Goal: Task Accomplishment & Management: Use online tool/utility

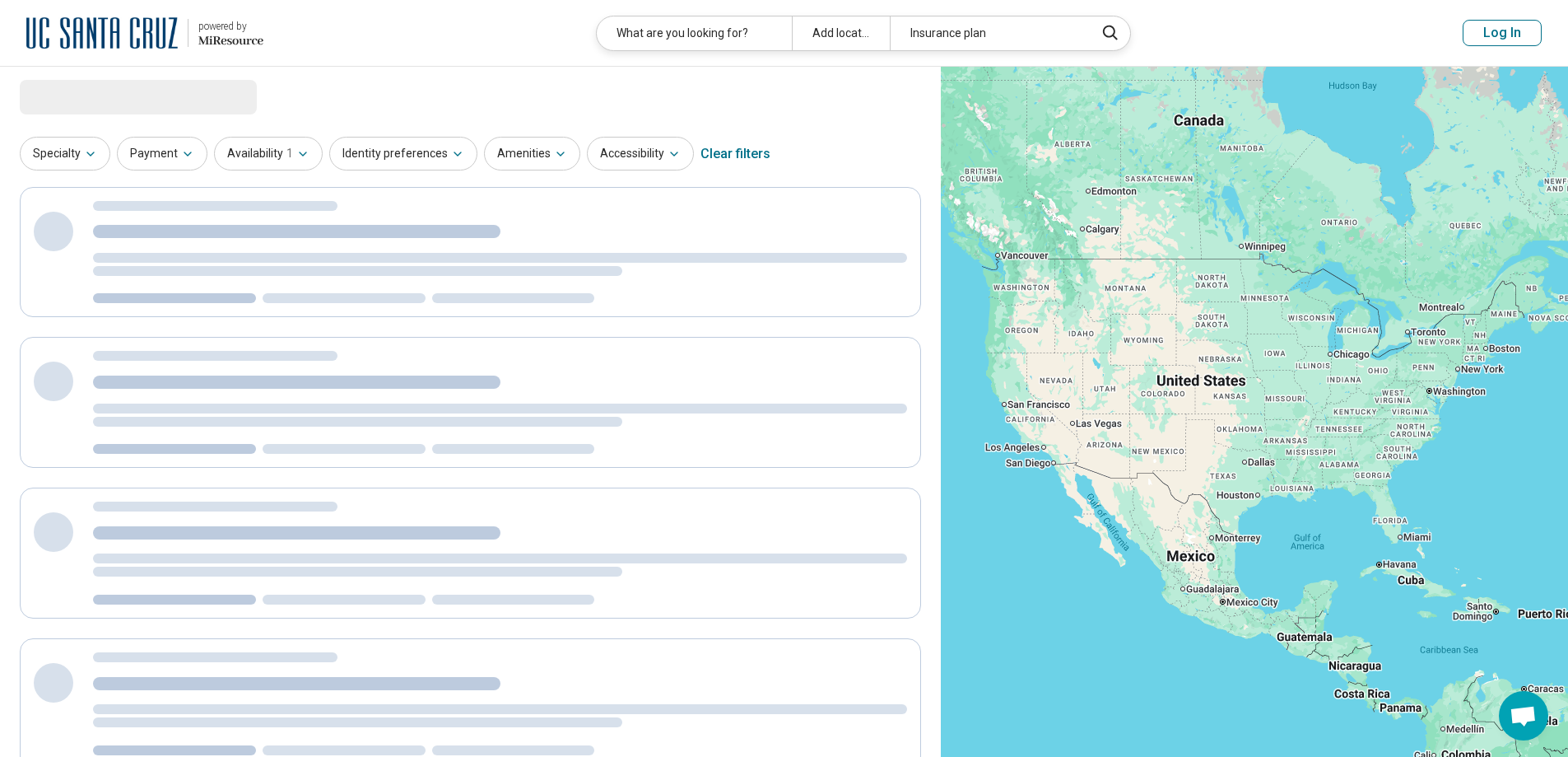
select select "***"
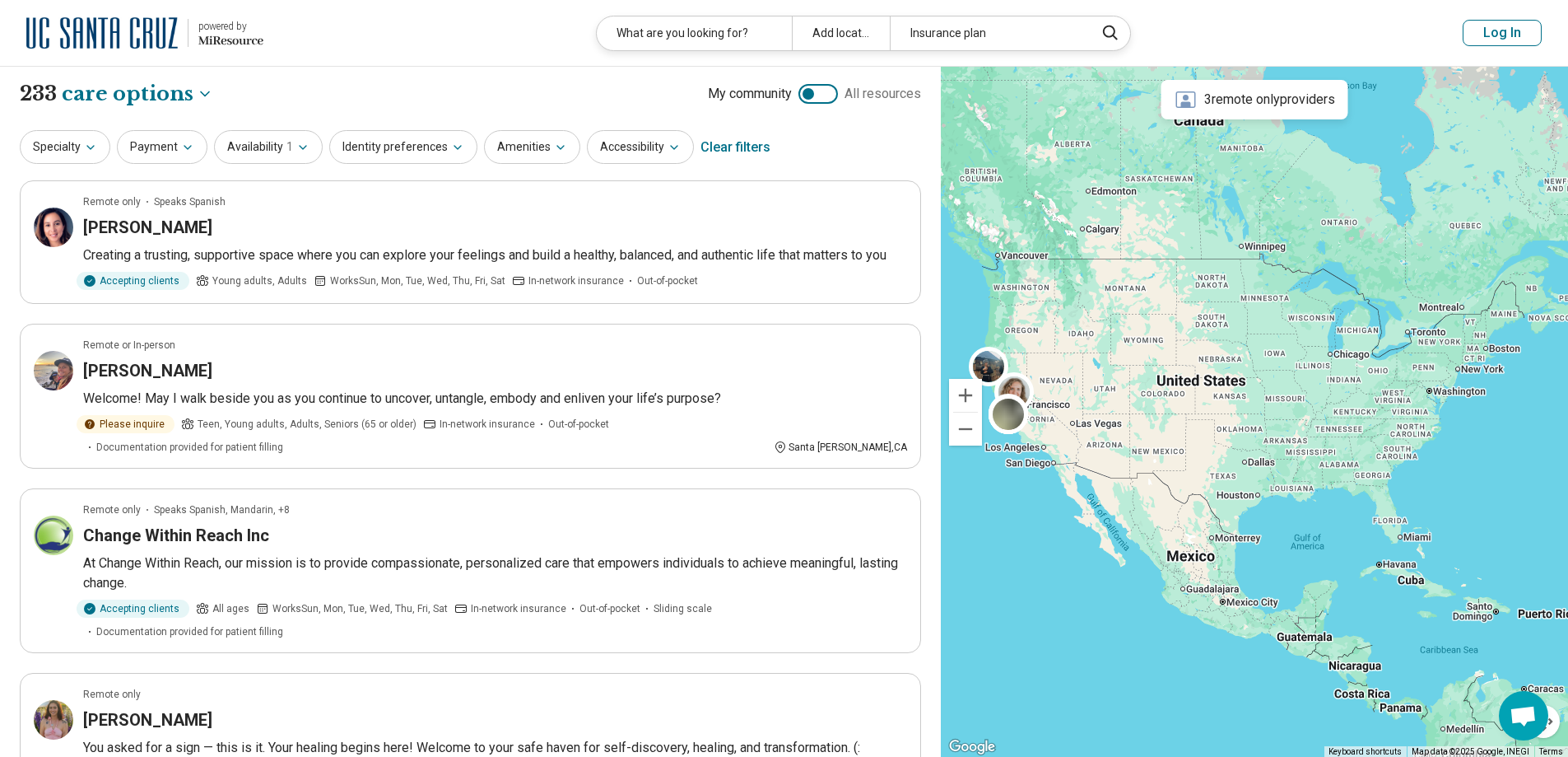
click at [1506, 28] on button "Log In" at bounding box center [1502, 33] width 79 height 27
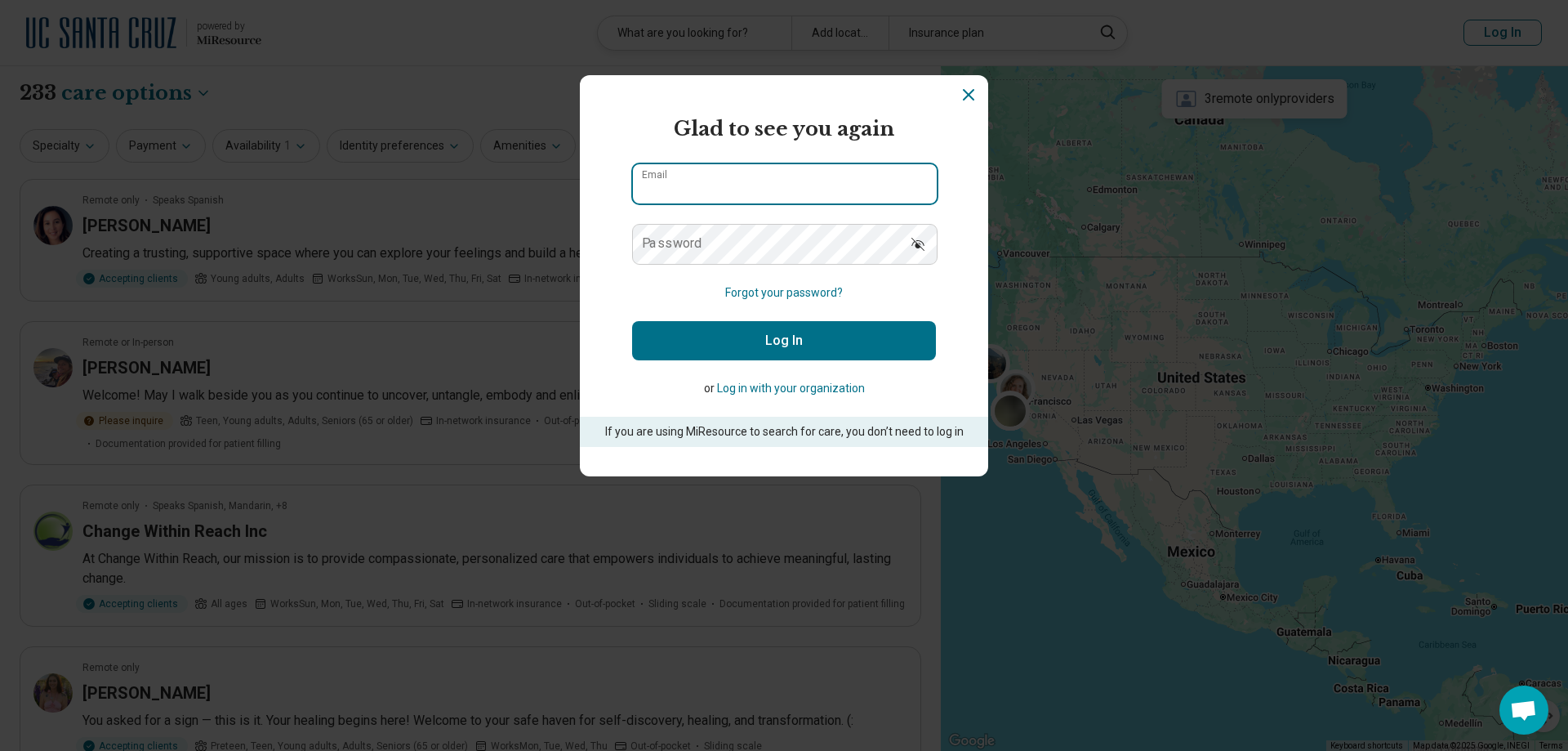
click at [734, 197] on input "Email" at bounding box center [784, 184] width 304 height 39
type input "**********"
click at [683, 247] on label "Password" at bounding box center [672, 243] width 61 height 13
click at [694, 328] on button "Log In" at bounding box center [784, 340] width 304 height 39
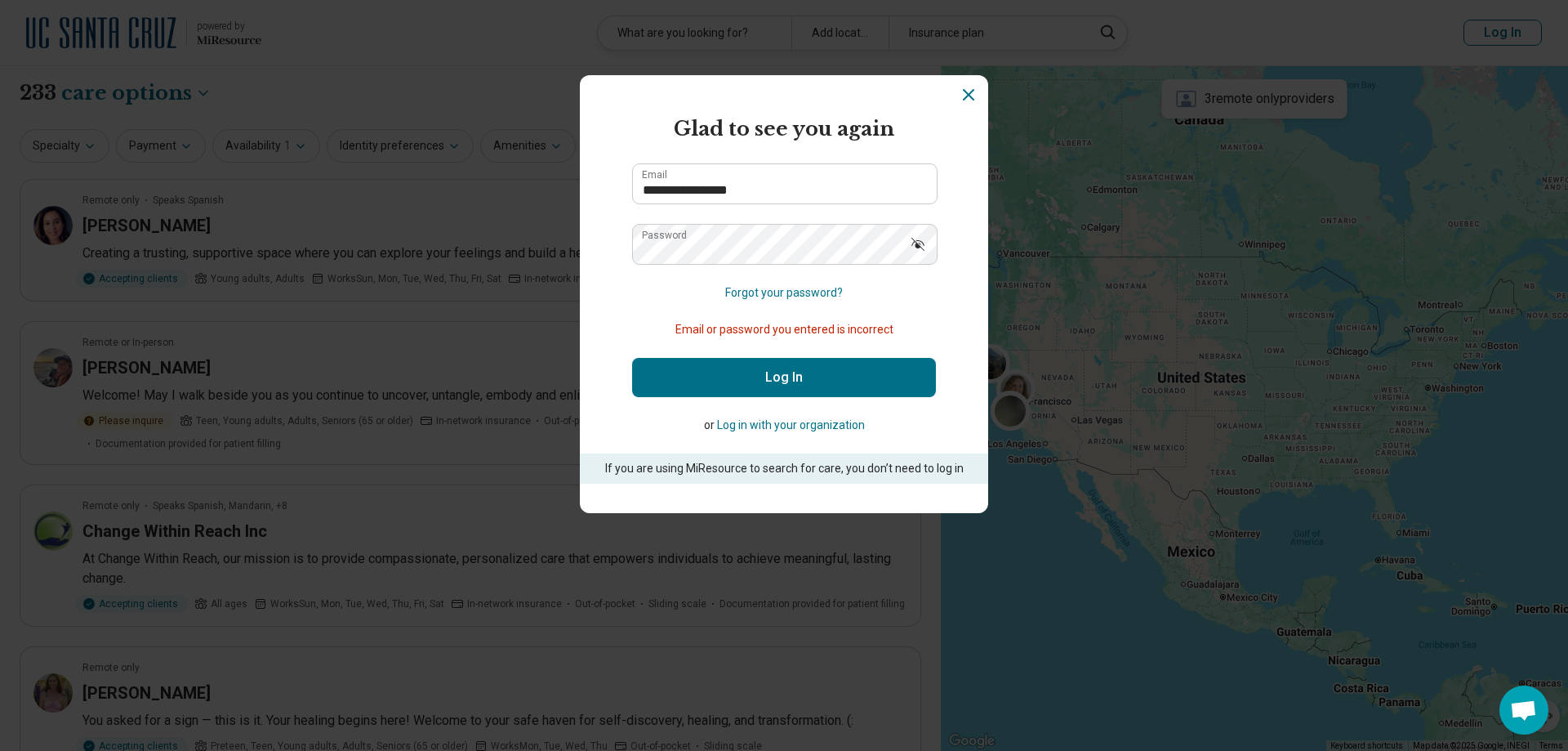
click at [913, 245] on icon "Show password" at bounding box center [918, 244] width 13 height 13
click at [734, 370] on button "Log In" at bounding box center [784, 377] width 304 height 39
click at [796, 383] on button "Log In" at bounding box center [784, 377] width 304 height 39
click at [600, 250] on section "**********" at bounding box center [784, 294] width 408 height 438
click at [772, 381] on button "Log In" at bounding box center [784, 377] width 304 height 39
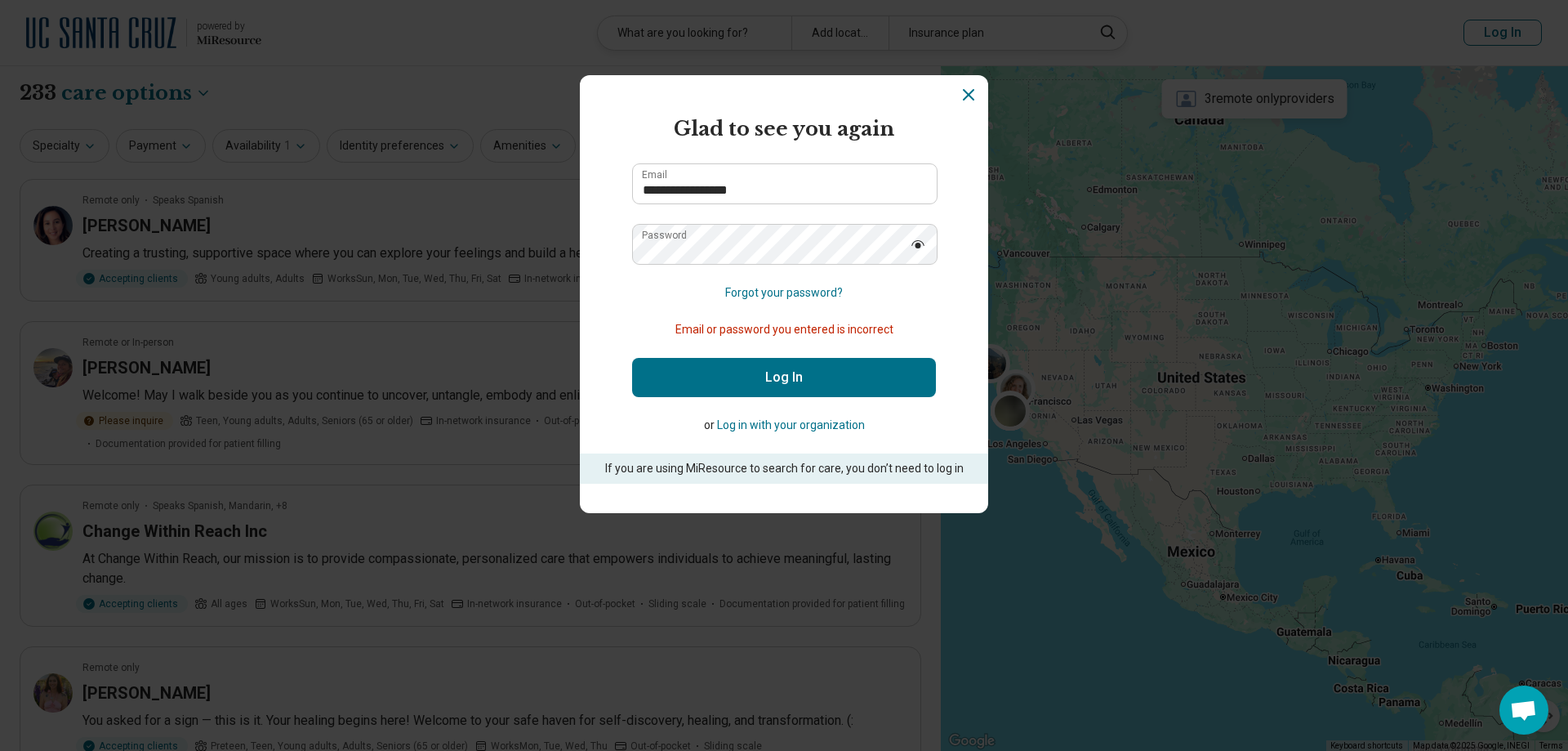
click at [961, 89] on icon "Dismiss" at bounding box center [968, 94] width 20 height 20
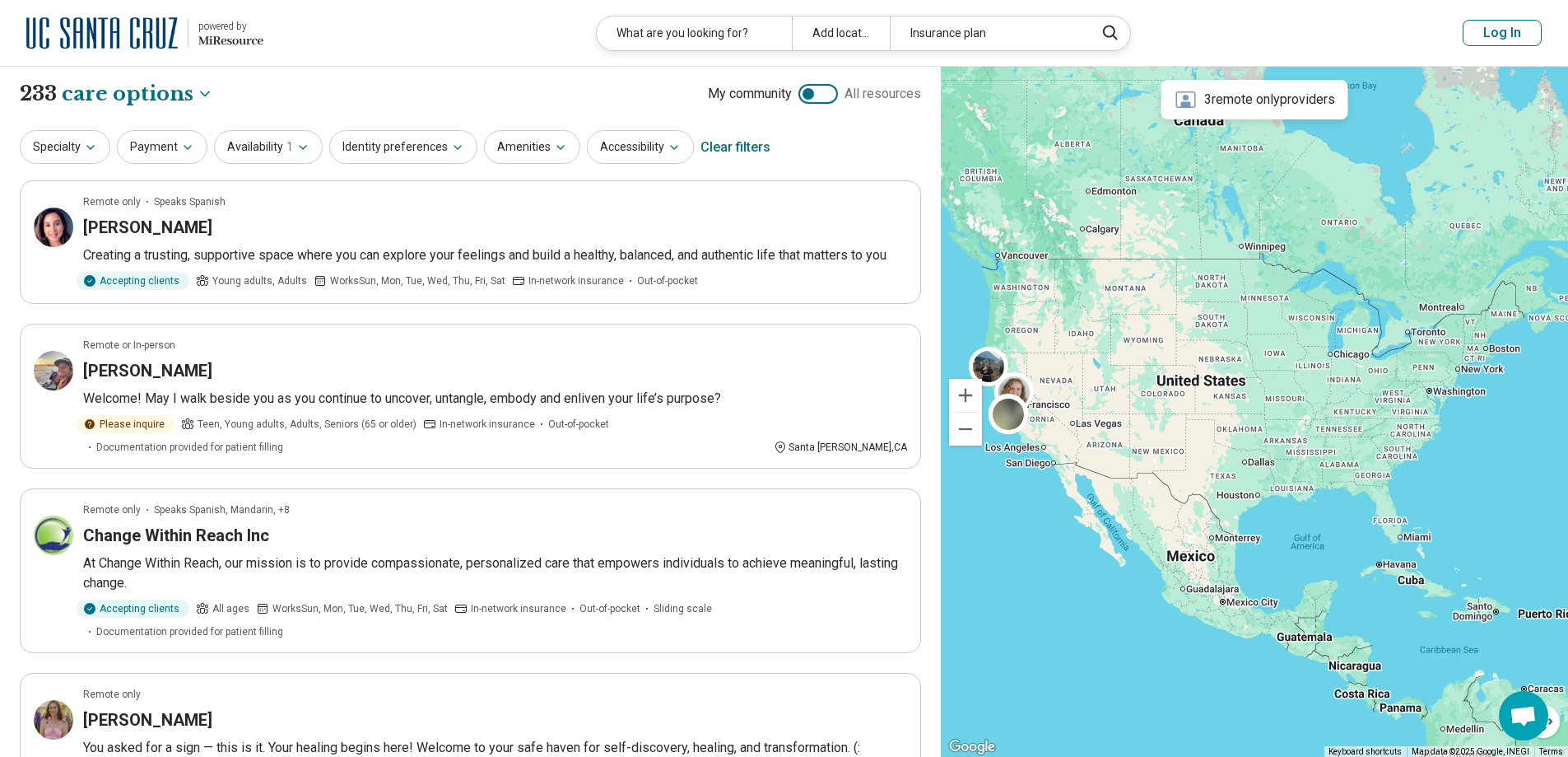
click at [1487, 28] on button "Log In" at bounding box center [1502, 33] width 79 height 27
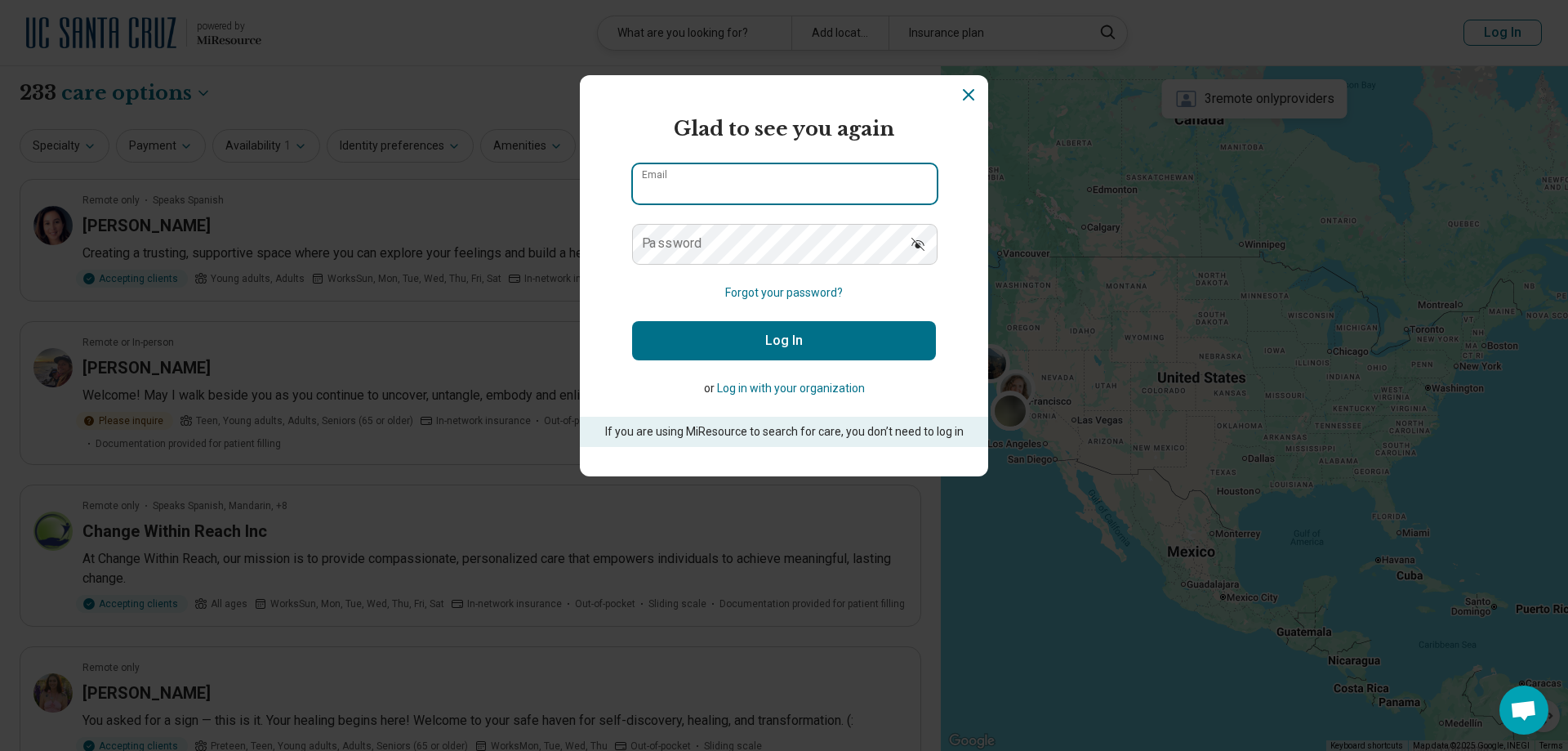
click at [760, 184] on input "Email" at bounding box center [784, 184] width 304 height 39
click at [760, 184] on input "********" at bounding box center [784, 184] width 304 height 39
type input "**********"
click at [662, 247] on label "Password" at bounding box center [672, 243] width 61 height 13
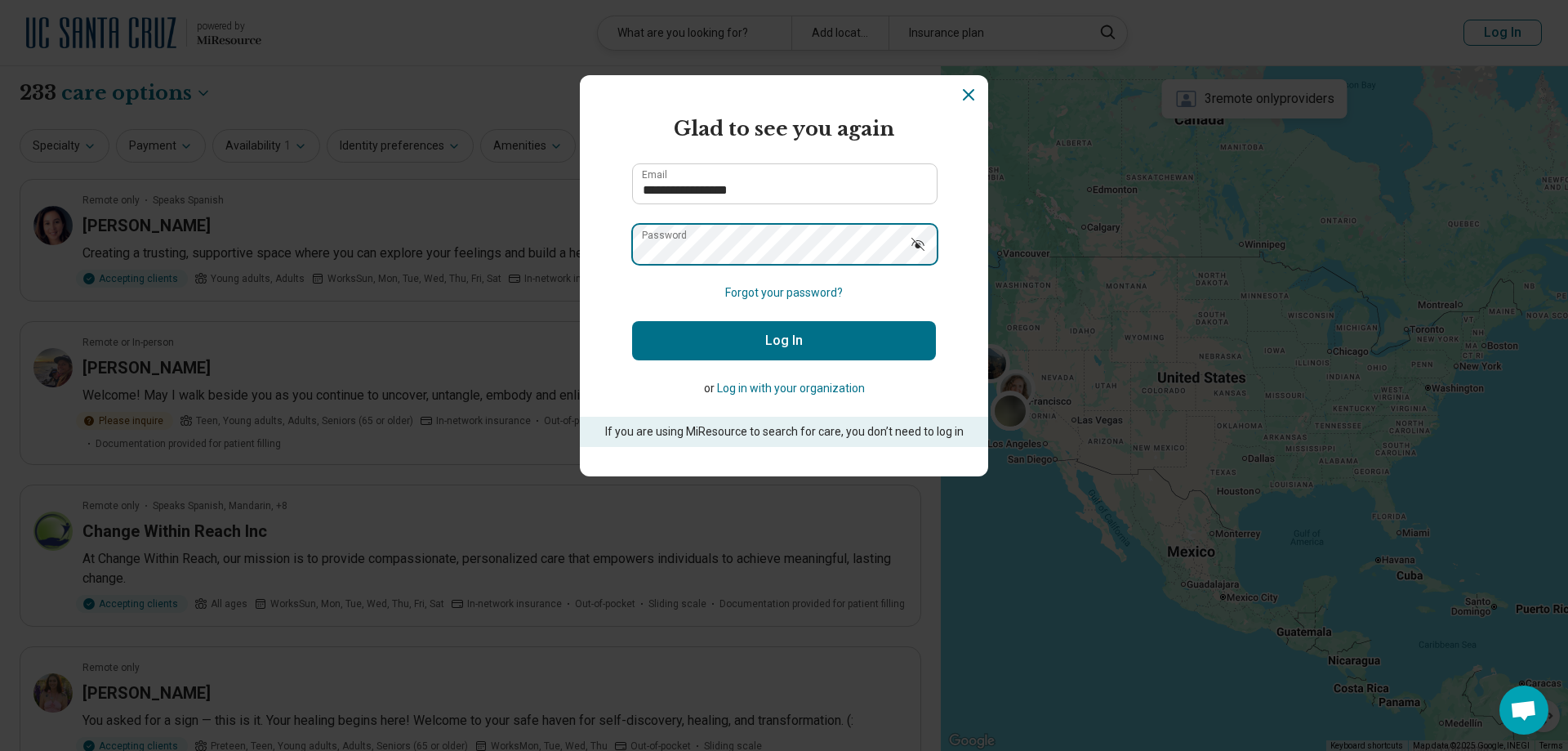
click at [632, 321] on button "Log In" at bounding box center [784, 340] width 304 height 39
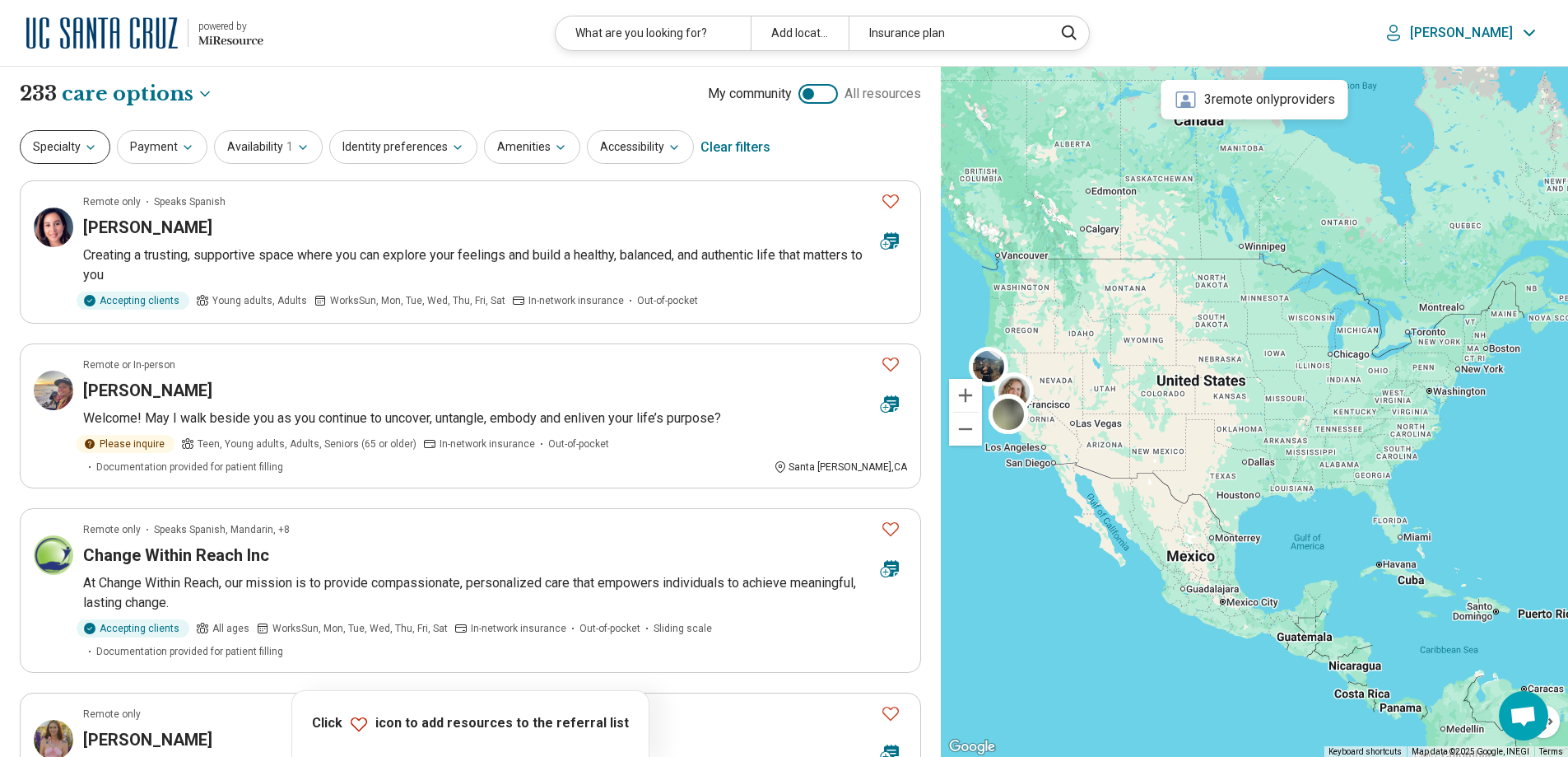
click at [45, 141] on button "Specialty" at bounding box center [65, 147] width 91 height 34
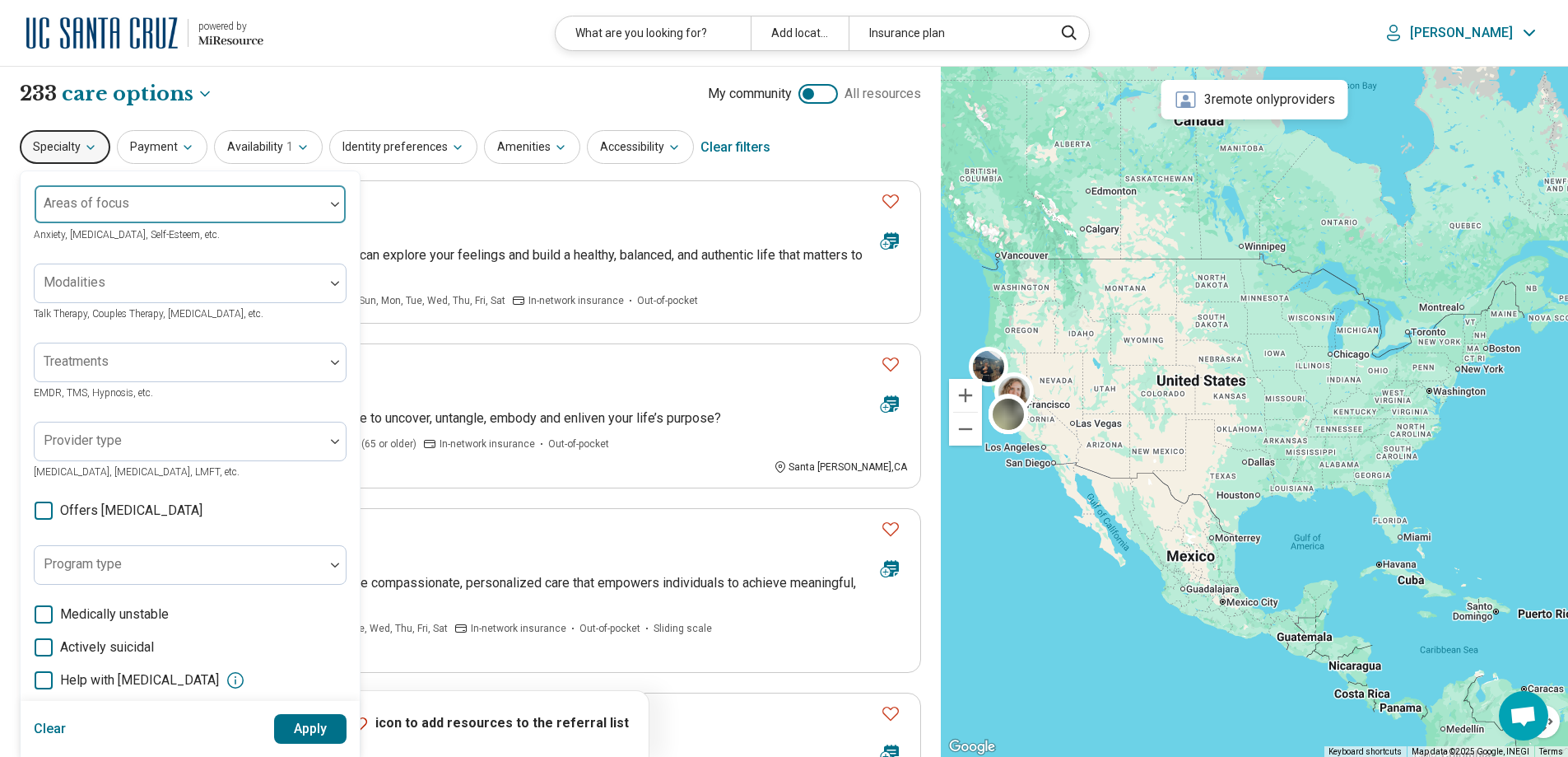
click at [61, 203] on div "Areas of focus" at bounding box center [190, 204] width 313 height 40
click at [112, 191] on div at bounding box center [179, 204] width 290 height 36
type input "****"
click at [81, 207] on div at bounding box center [179, 210] width 277 height 23
click at [76, 205] on div at bounding box center [179, 210] width 277 height 23
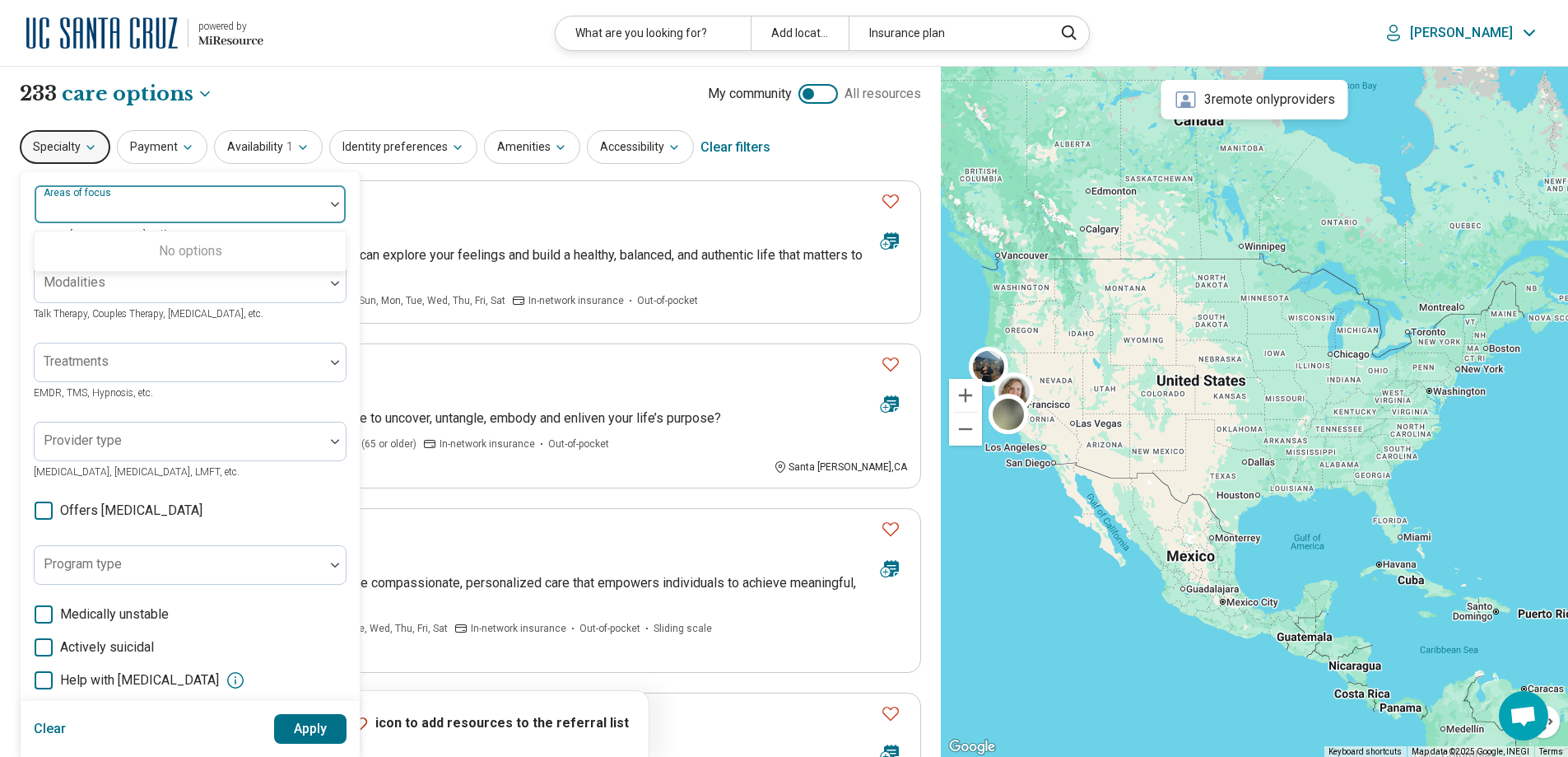
click at [76, 205] on div at bounding box center [179, 210] width 277 height 23
type input "*********"
click button "Apply" at bounding box center [310, 729] width 73 height 29
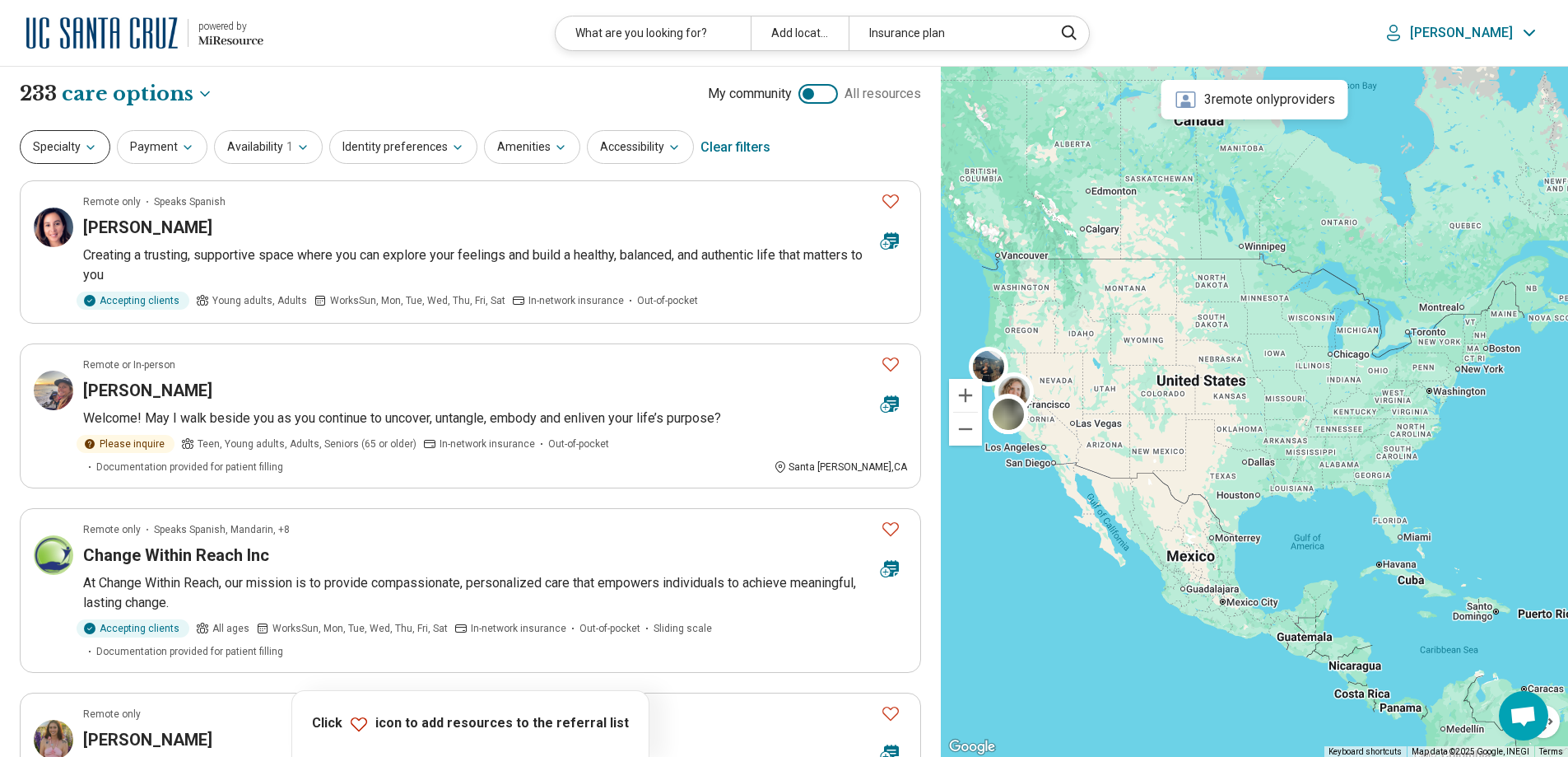
click at [49, 147] on button "Specialty" at bounding box center [65, 147] width 91 height 34
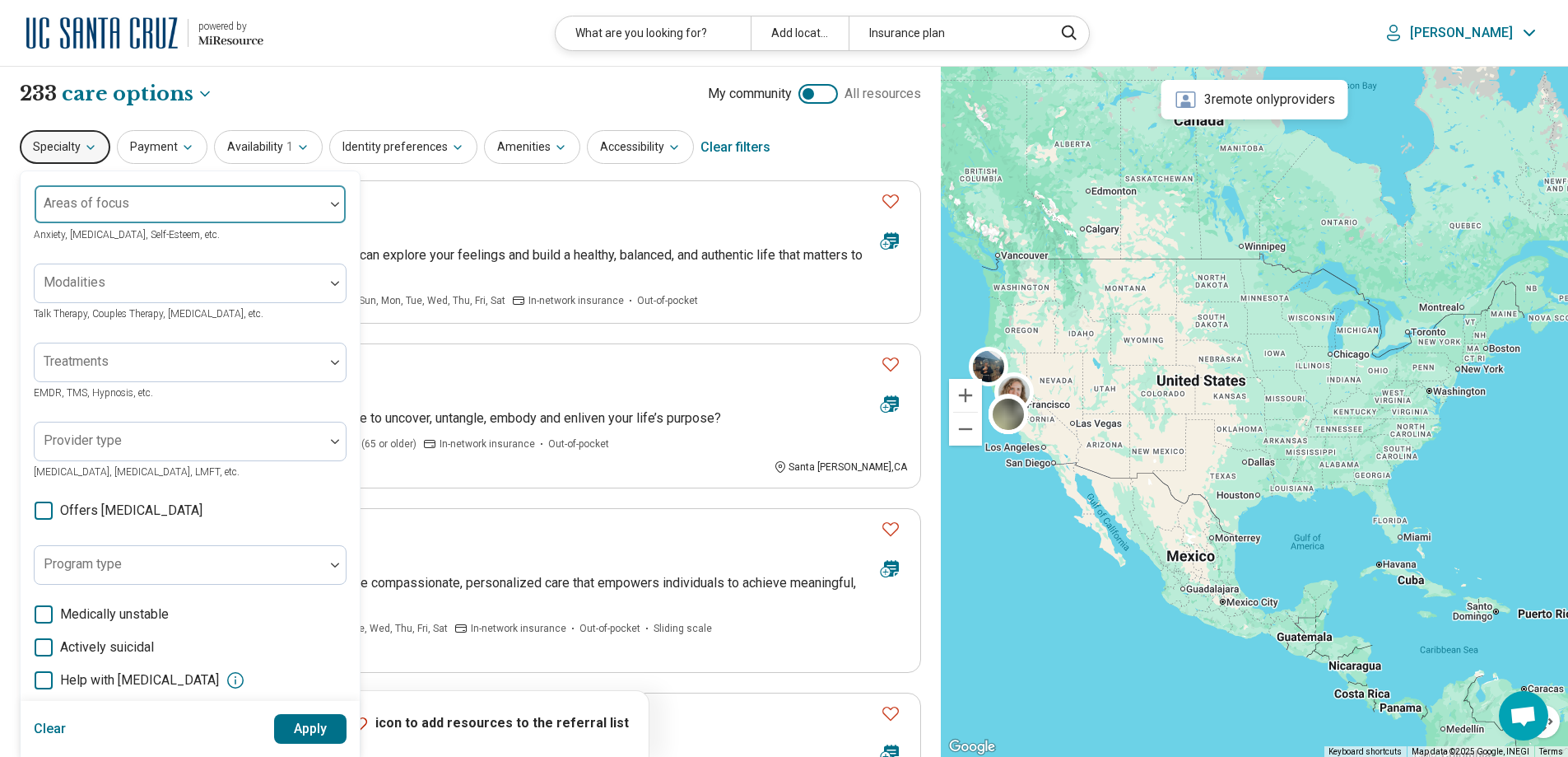
click at [89, 203] on div "Areas of focus" at bounding box center [190, 204] width 313 height 40
click at [89, 203] on div at bounding box center [179, 210] width 277 height 23
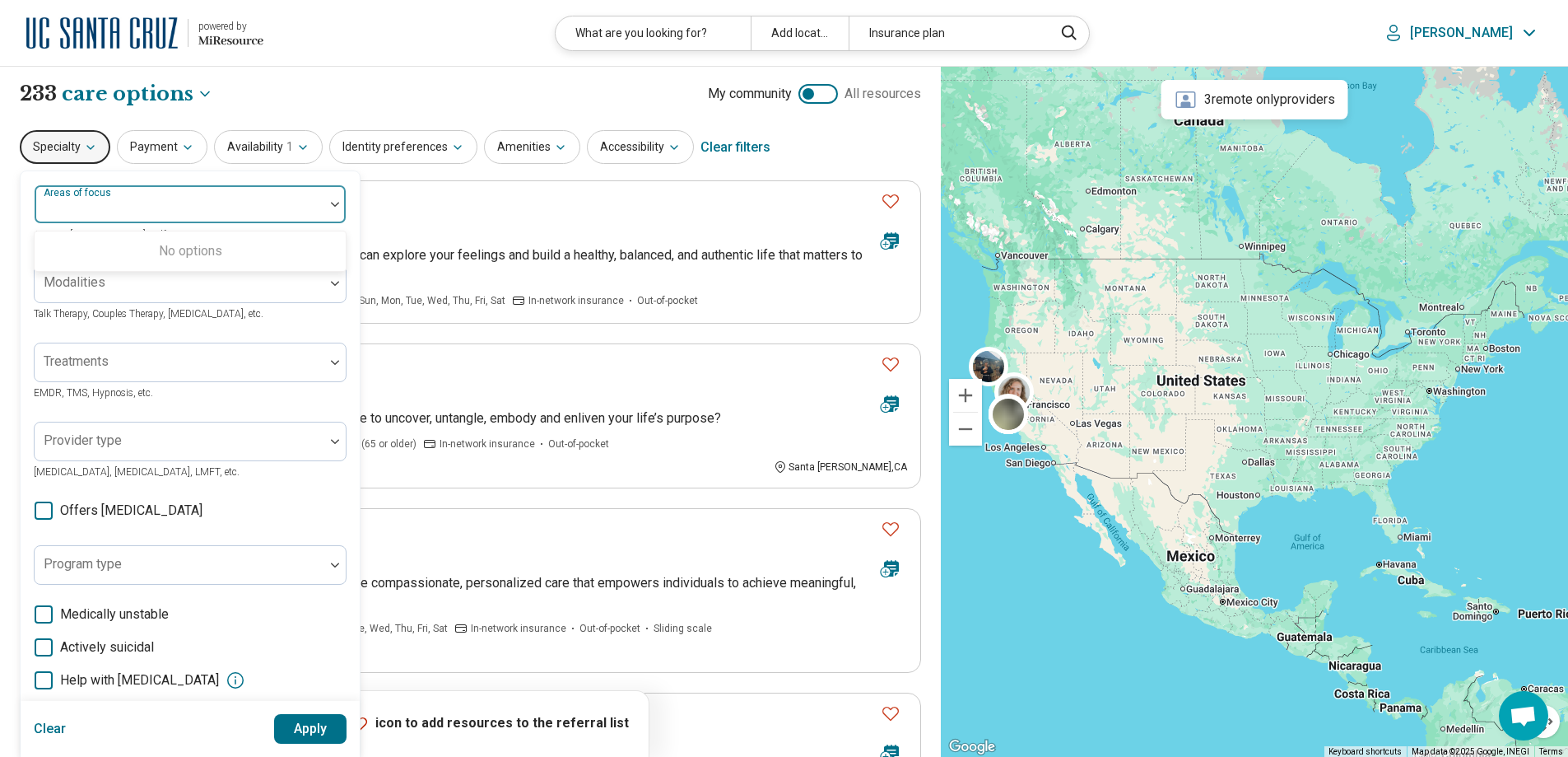
click at [89, 203] on div at bounding box center [179, 210] width 277 height 23
click at [99, 195] on label "Areas of focus" at bounding box center [79, 192] width 71 height 11
click at [98, 195] on label "Areas of focus" at bounding box center [79, 192] width 71 height 11
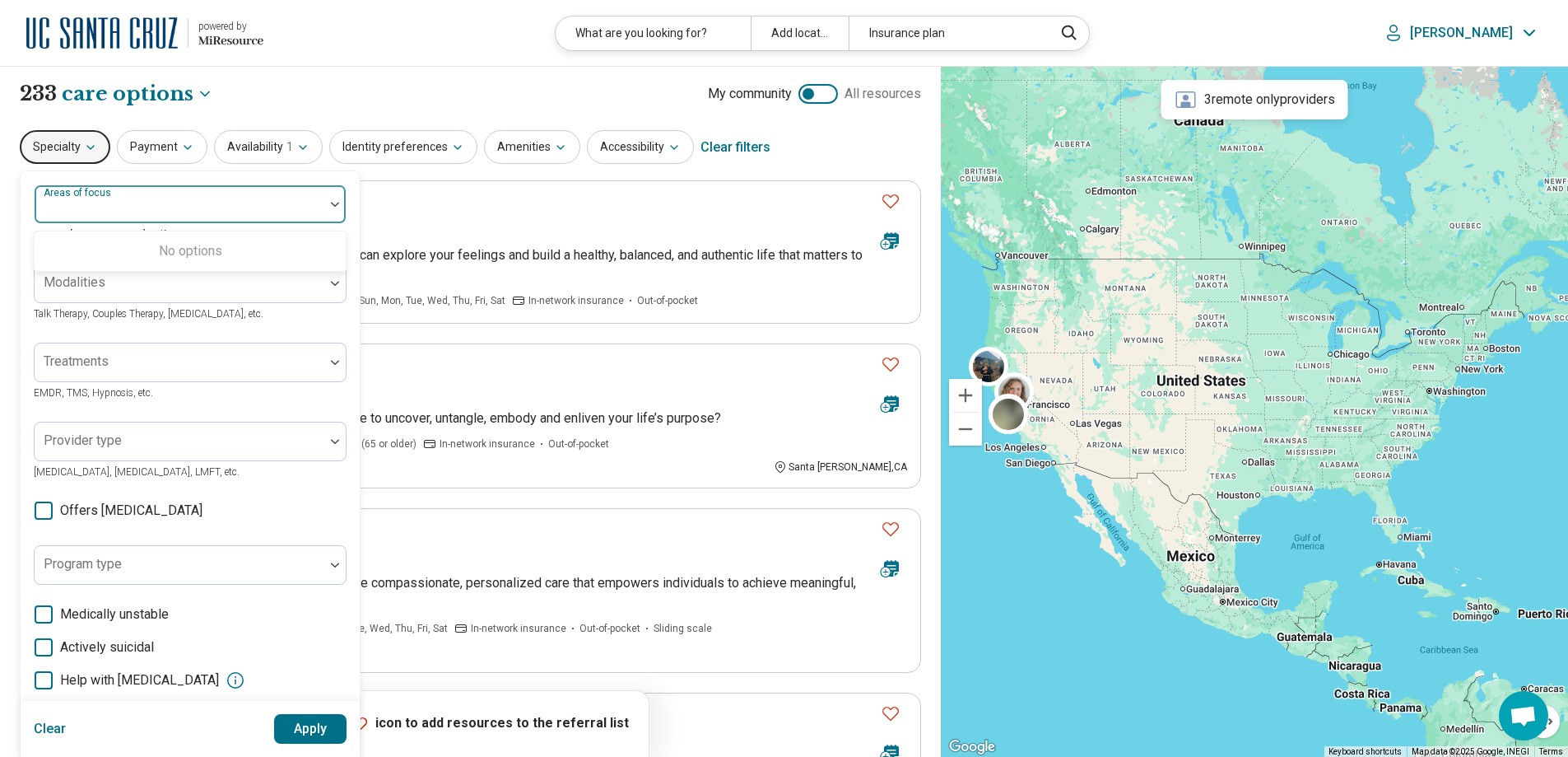
click at [95, 194] on label "Areas of focus" at bounding box center [79, 192] width 71 height 11
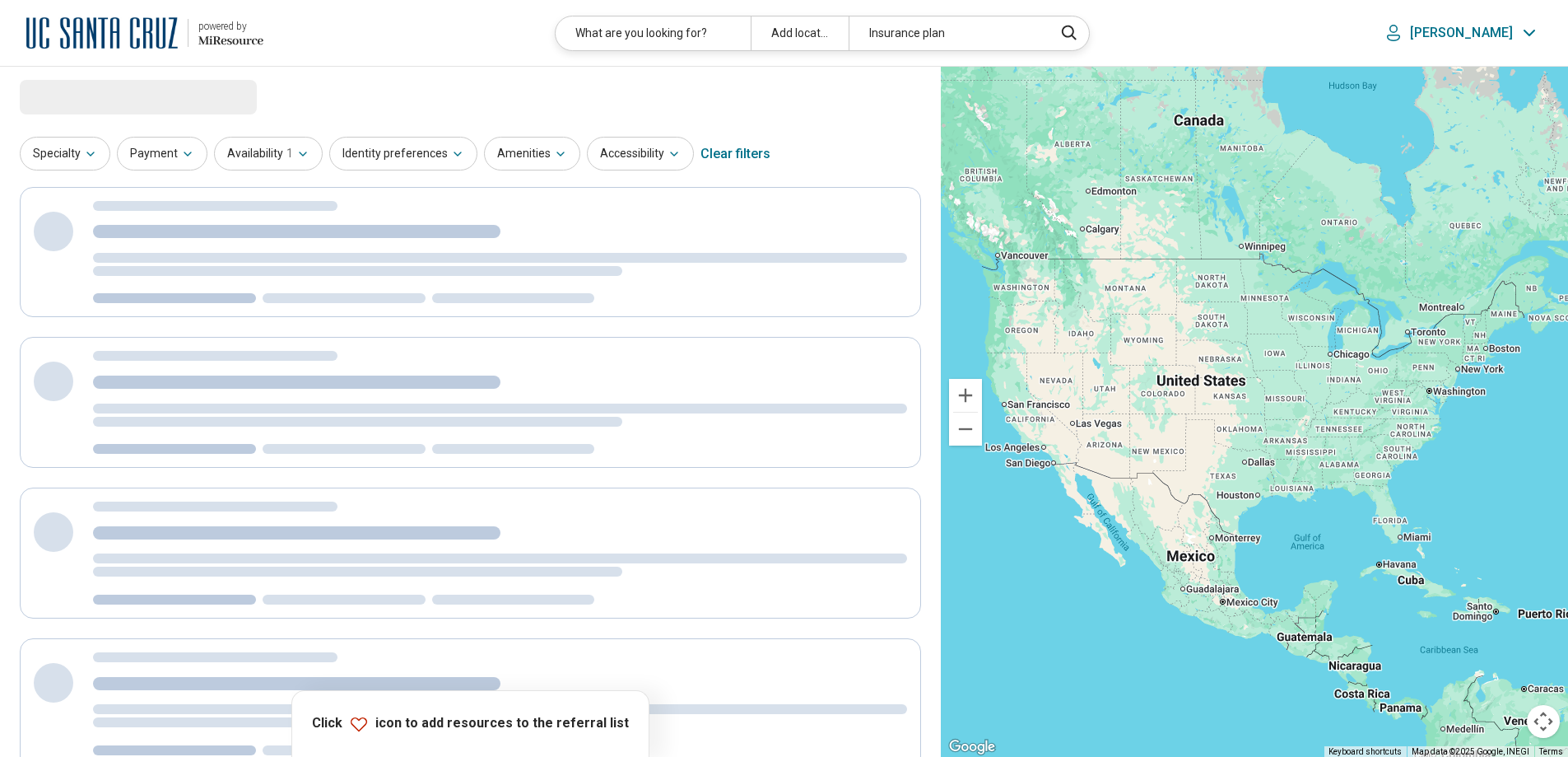
select select "***"
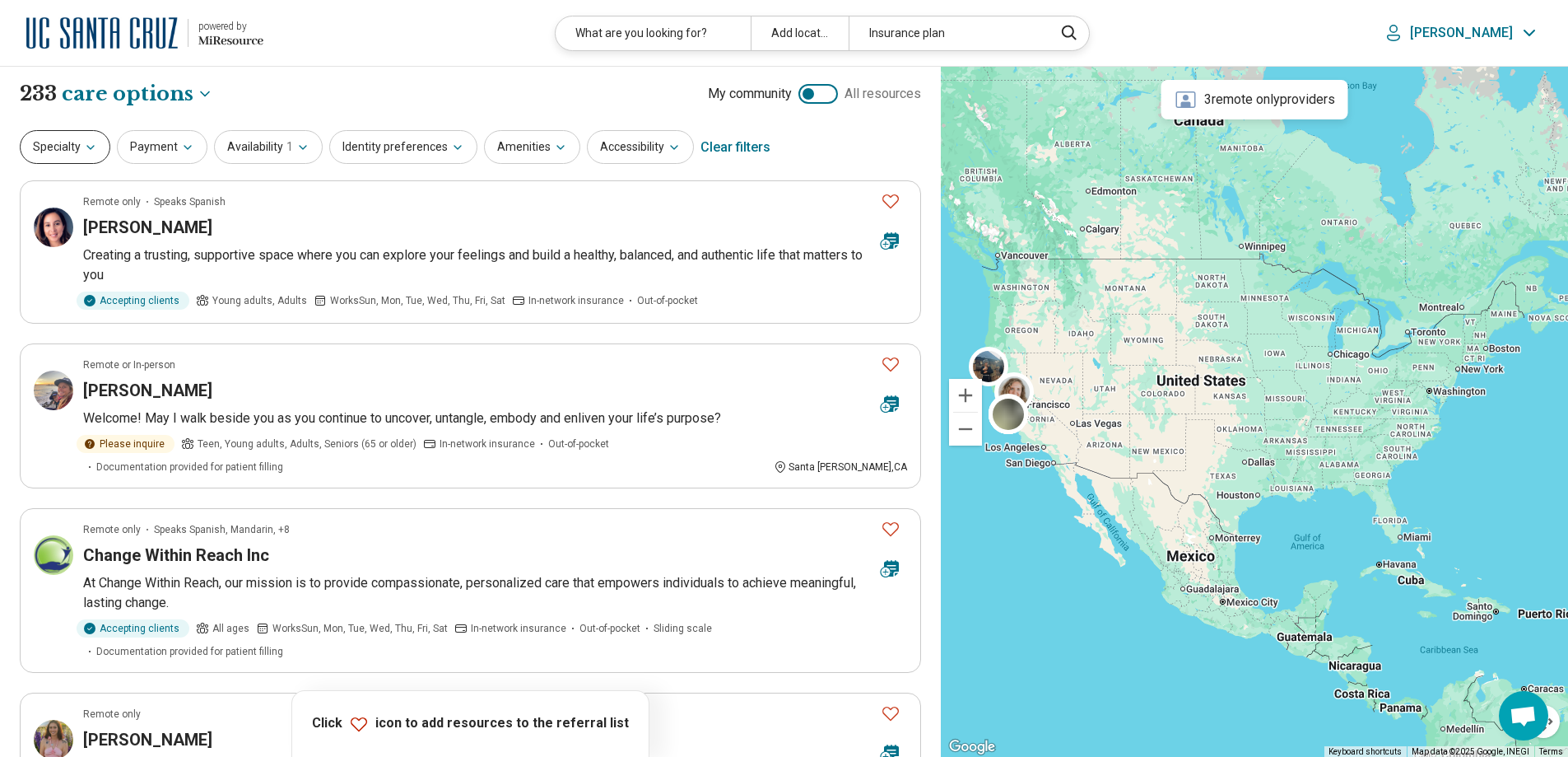
click at [84, 147] on icon "button" at bounding box center [90, 147] width 13 height 13
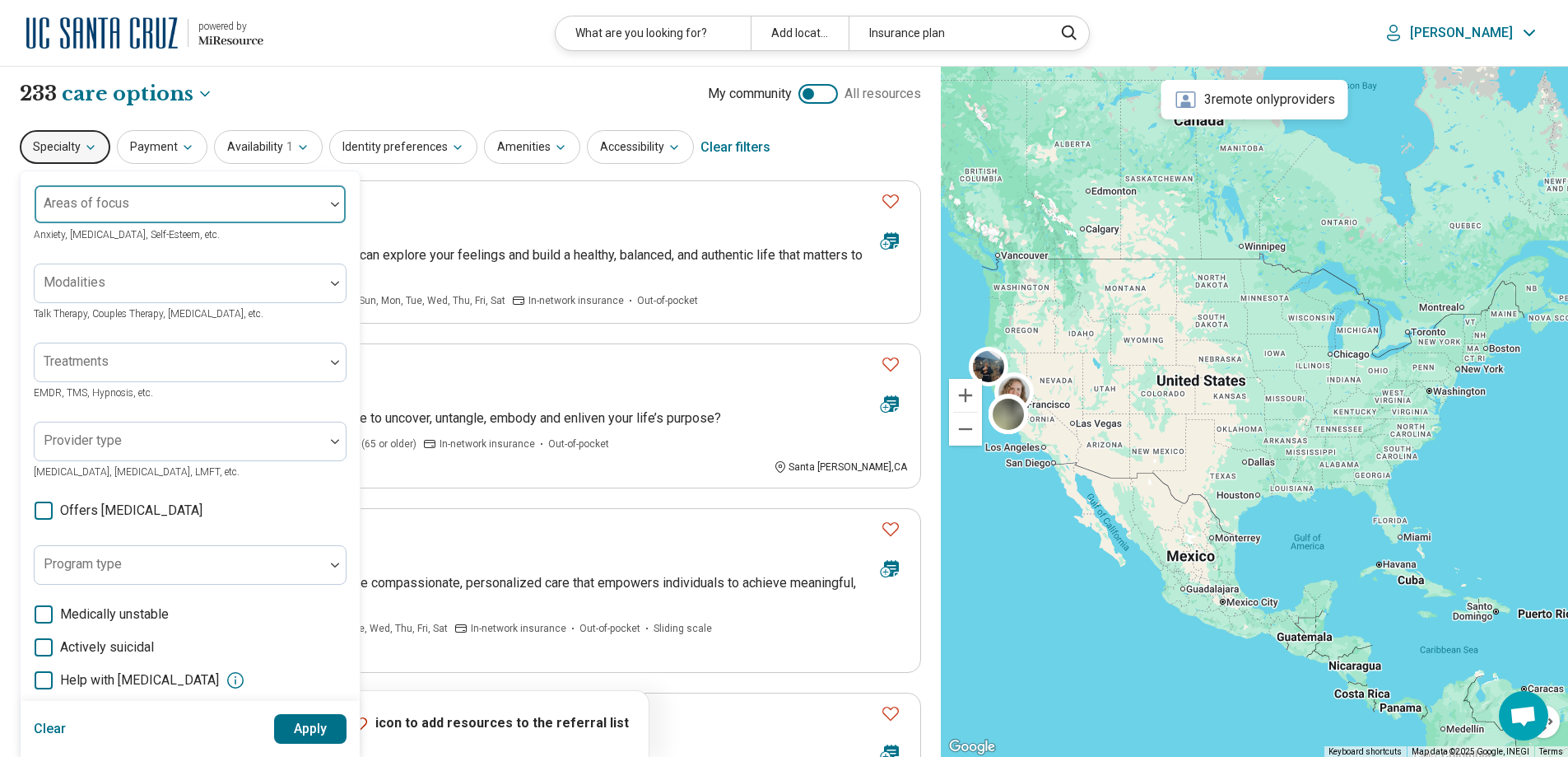
click at [87, 199] on div "Areas of focus" at bounding box center [190, 204] width 313 height 40
click at [87, 199] on div at bounding box center [179, 210] width 277 height 23
click at [332, 210] on div at bounding box center [334, 204] width 22 height 38
click at [332, 207] on img at bounding box center [335, 204] width 9 height 5
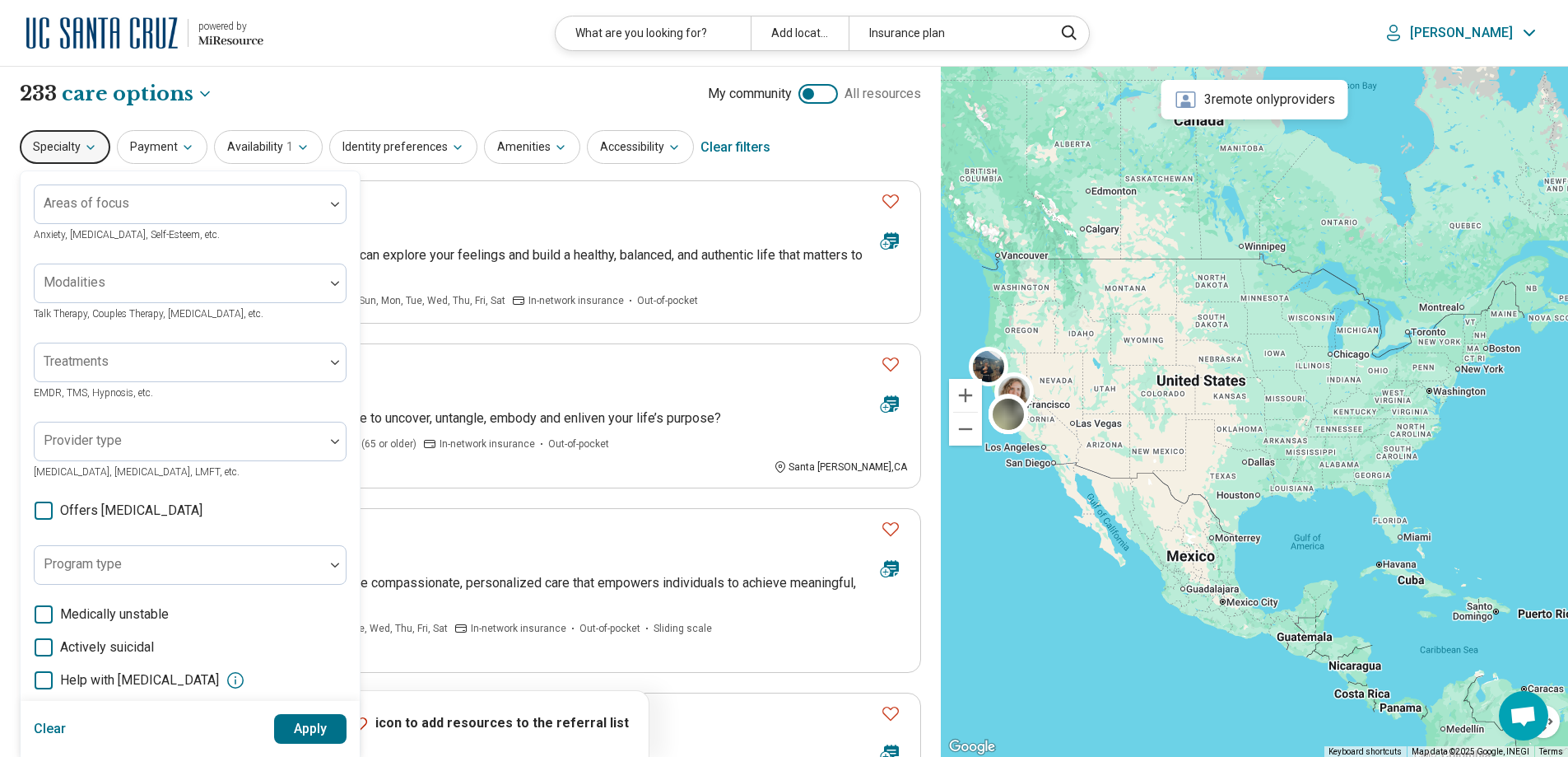
click at [1477, 36] on p "[PERSON_NAME]" at bounding box center [1461, 33] width 103 height 16
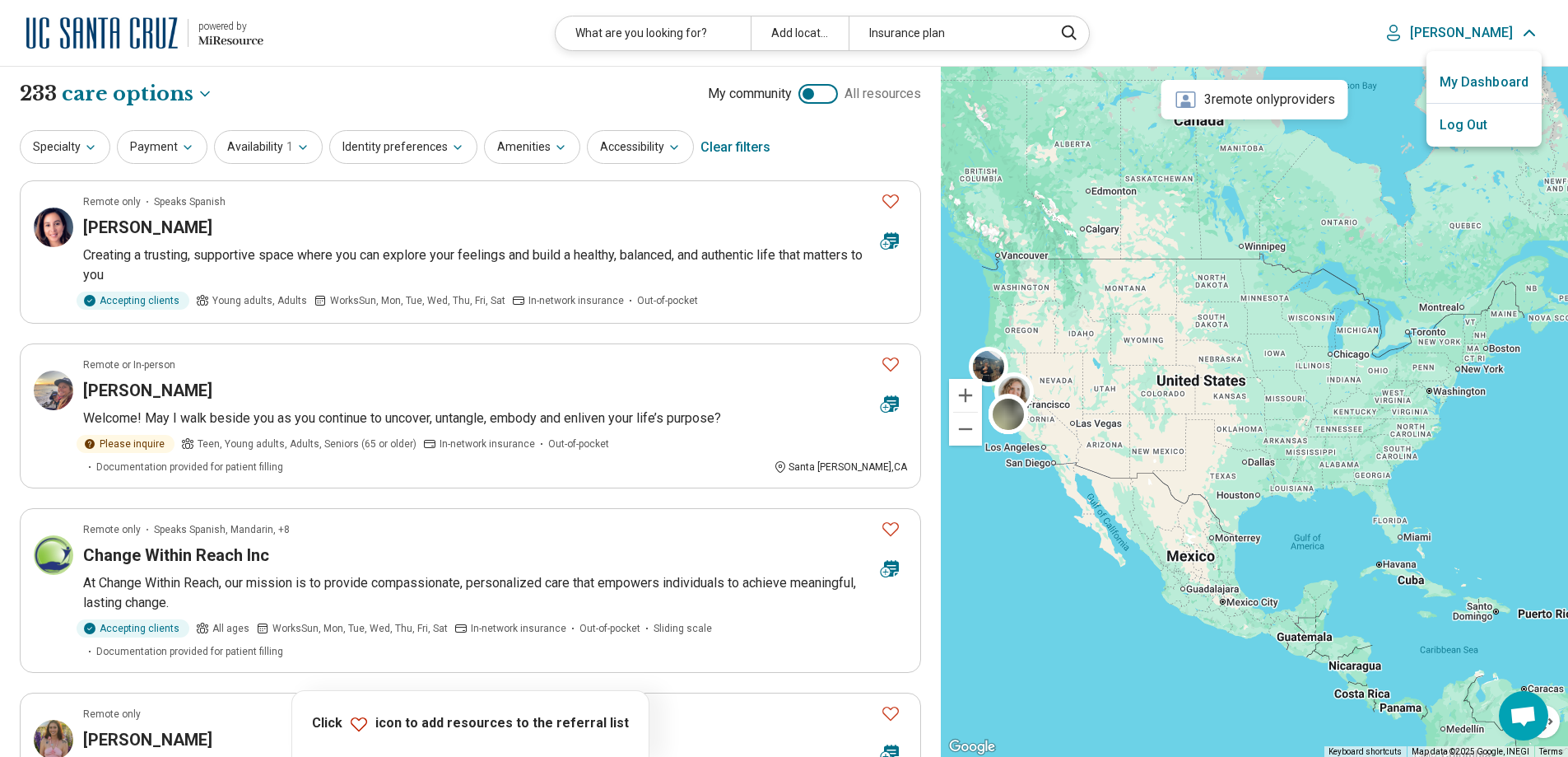
click at [1476, 84] on link "My Dashboard" at bounding box center [1484, 83] width 116 height 43
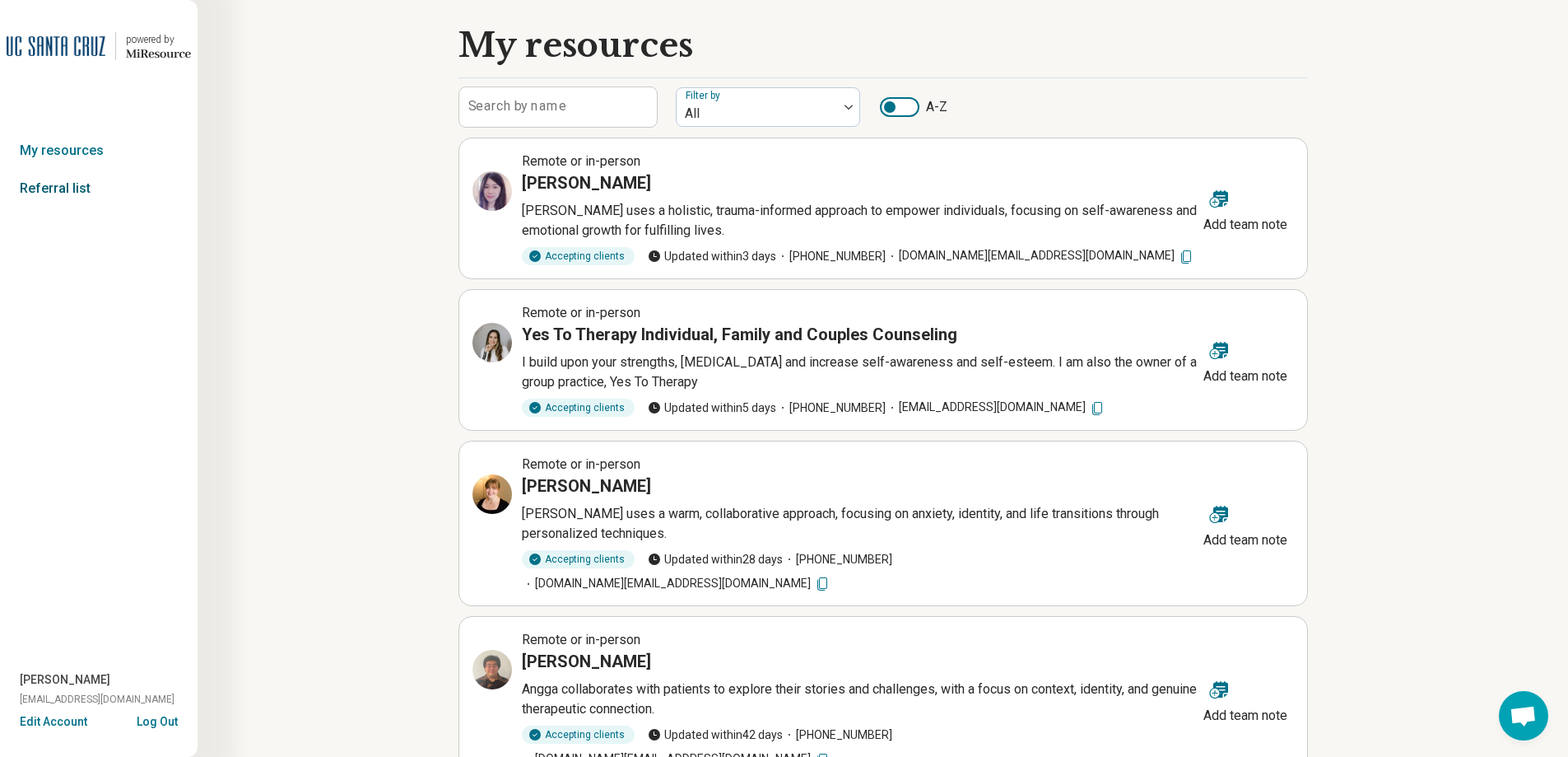
click at [53, 191] on link "Referral list" at bounding box center [98, 189] width 197 height 38
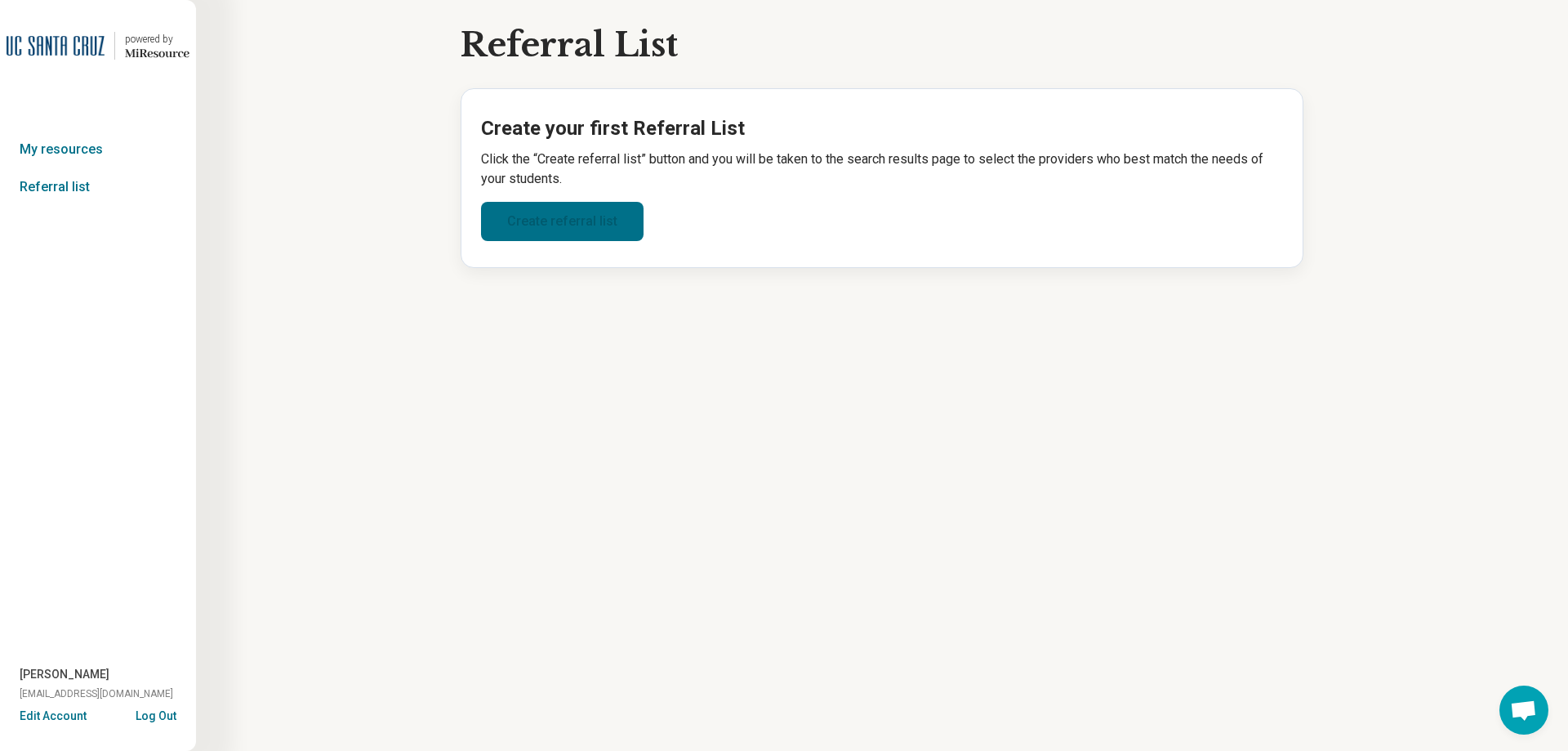
click at [504, 226] on link "Create referral list" at bounding box center [562, 222] width 163 height 39
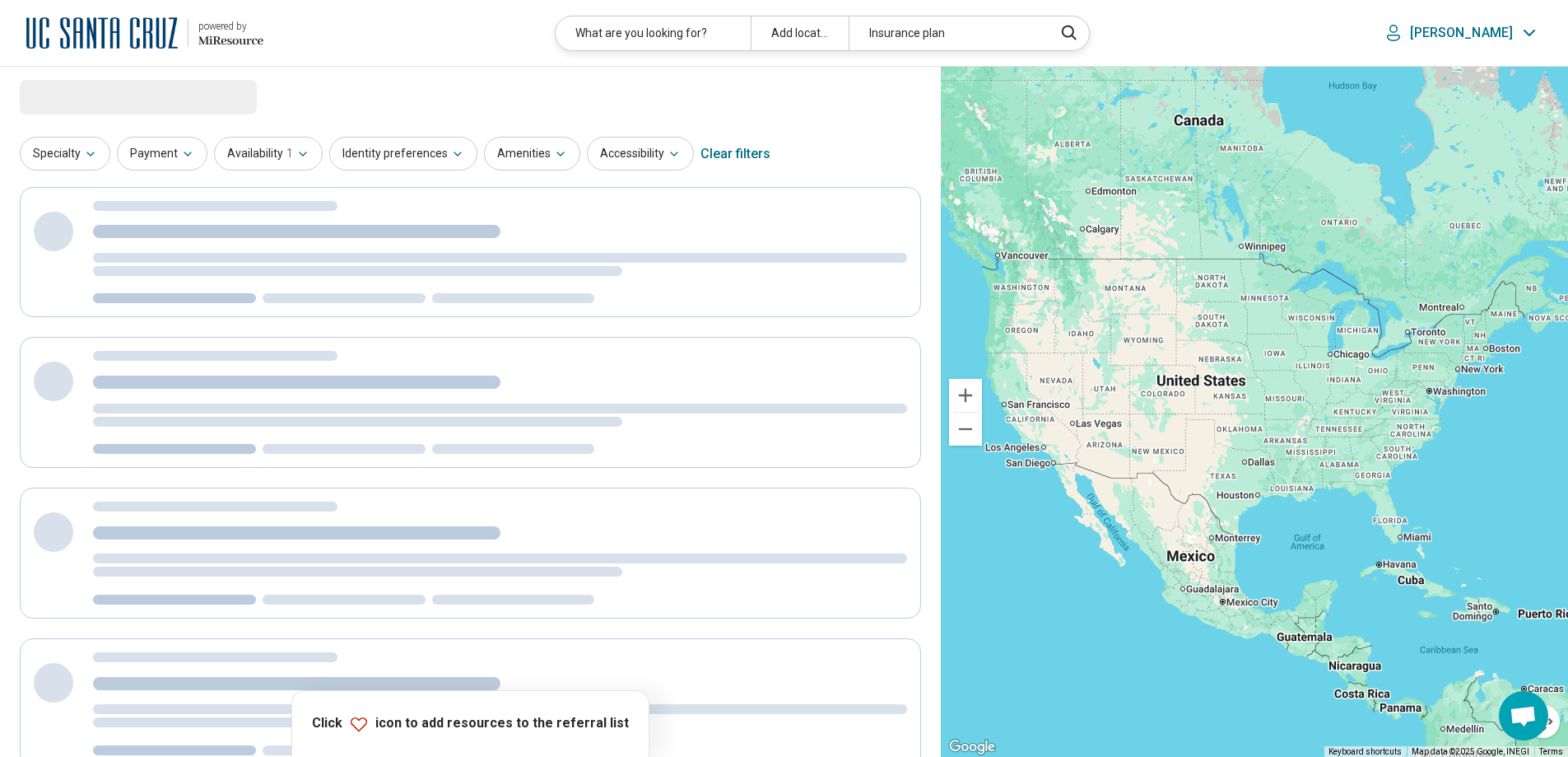
select select "***"
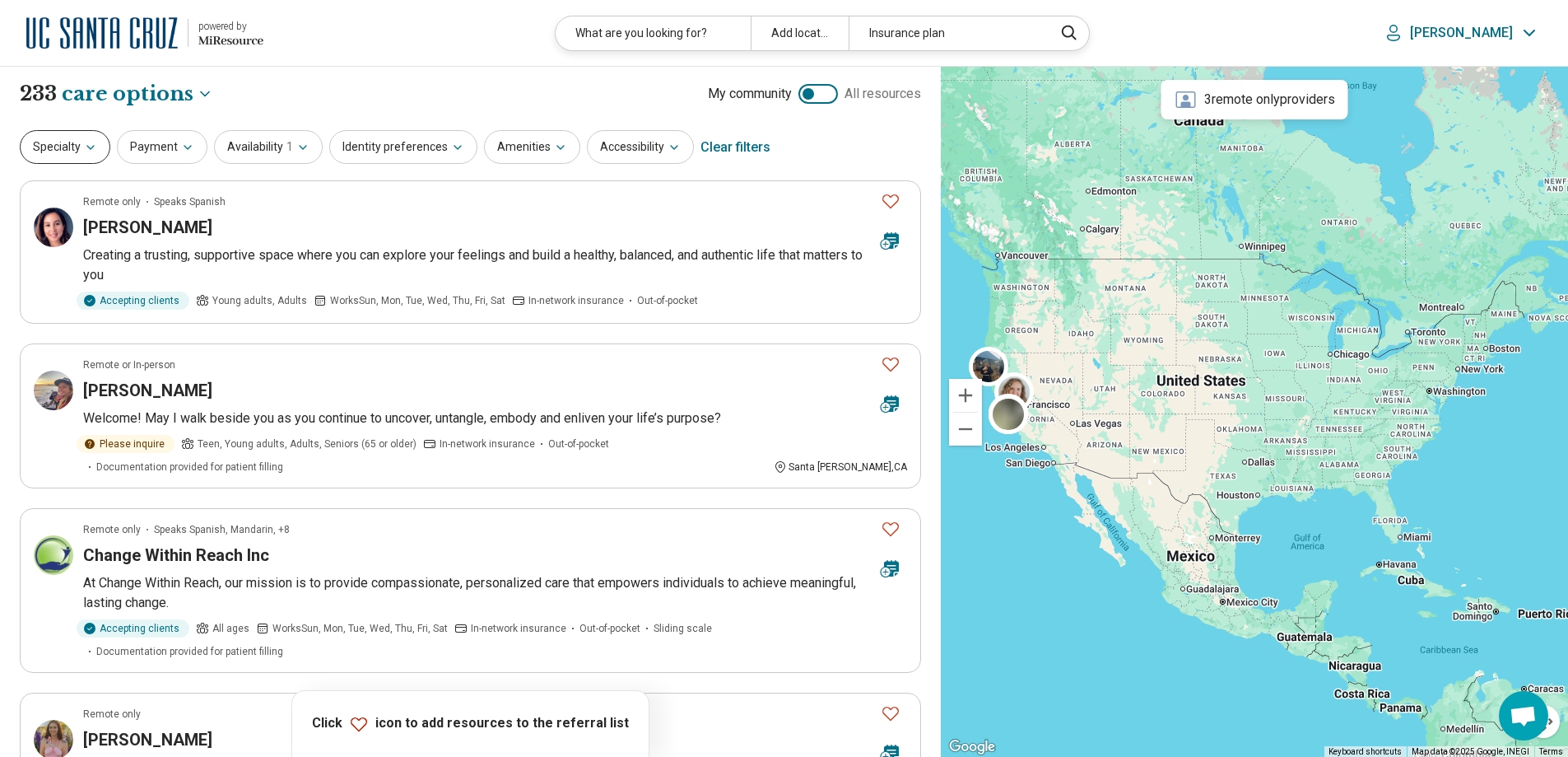
click at [72, 147] on button "Specialty" at bounding box center [65, 147] width 91 height 34
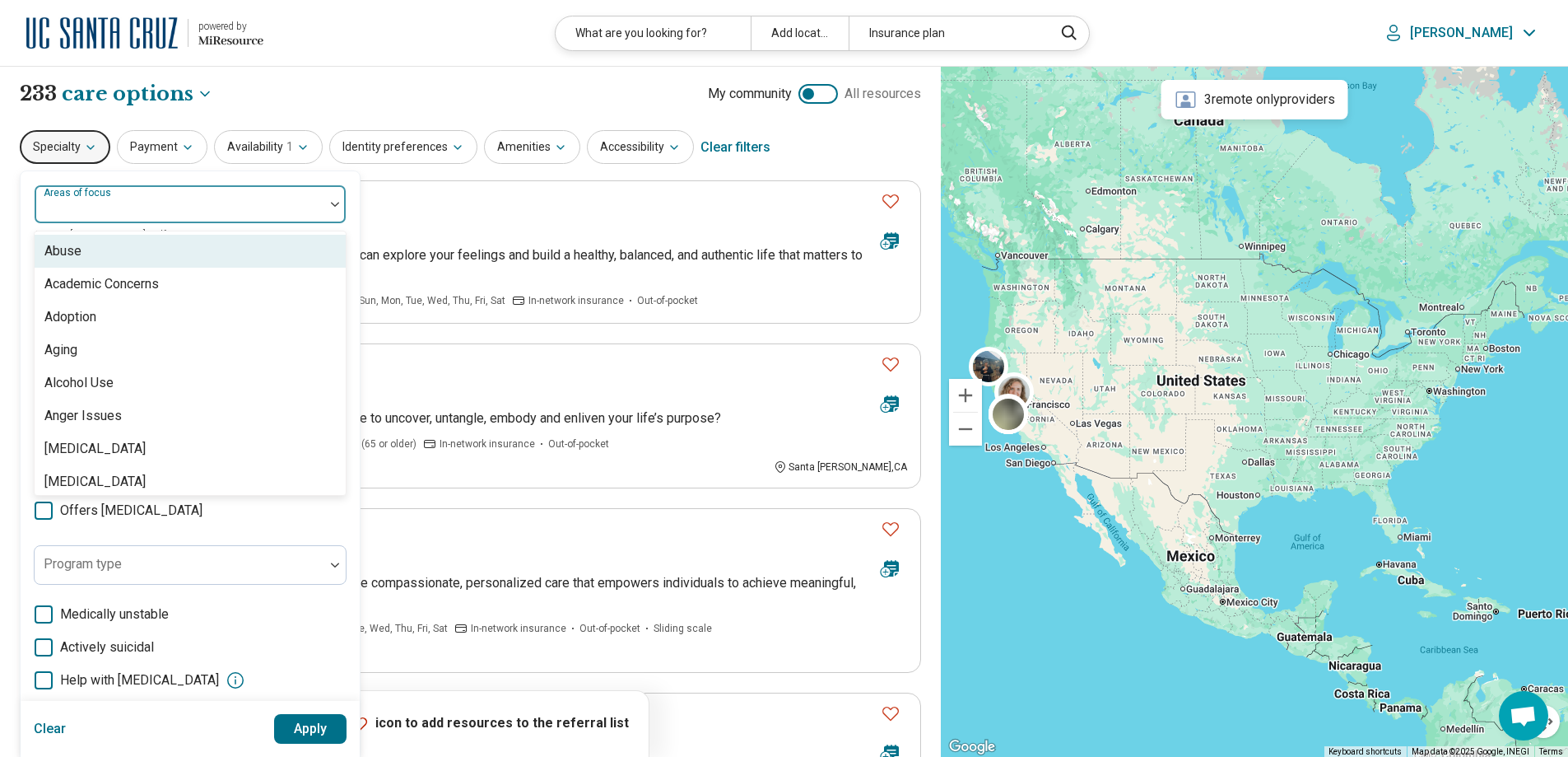
click at [108, 204] on div "Areas of focus" at bounding box center [190, 204] width 313 height 40
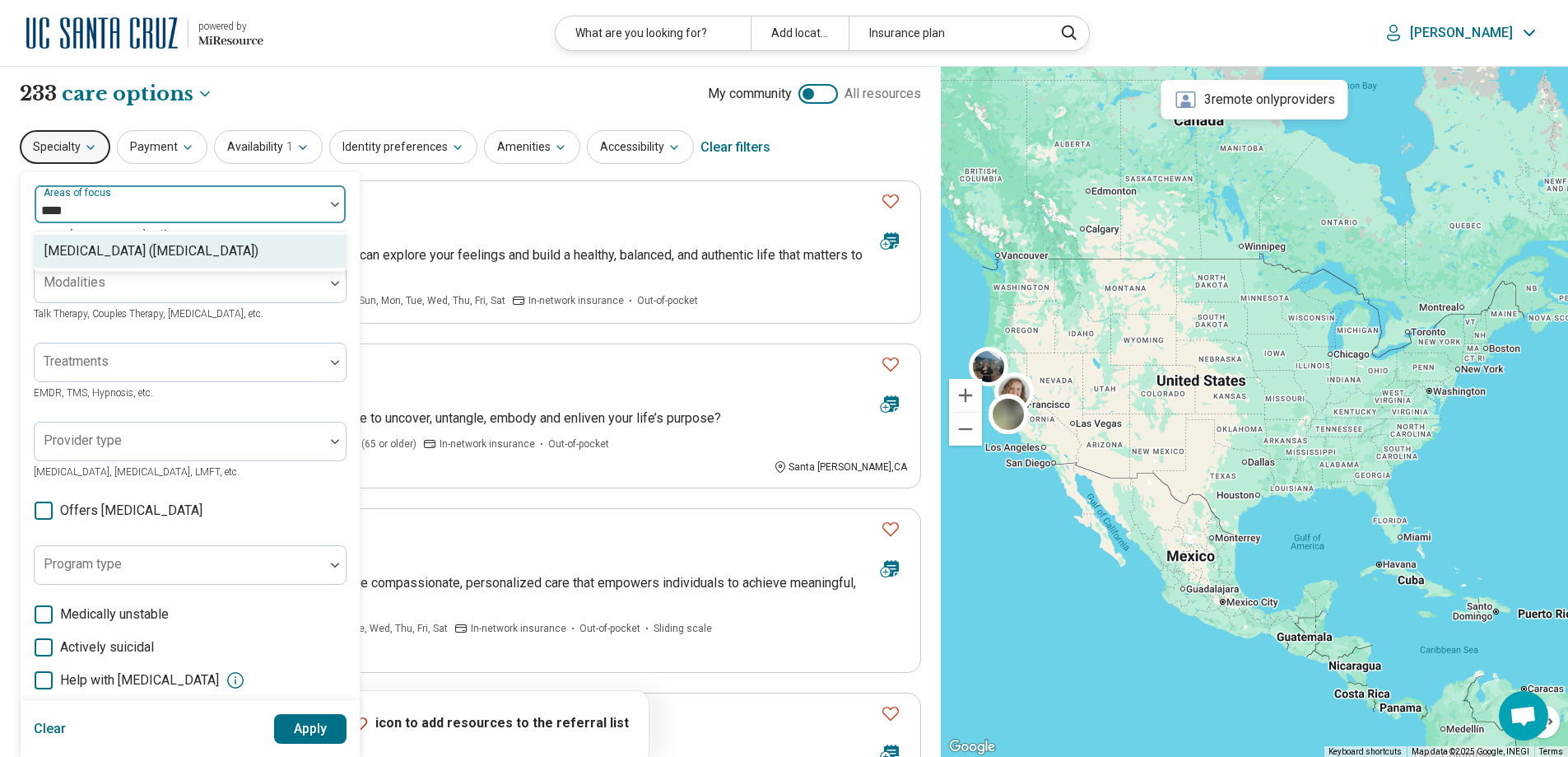
type input "*****"
click at [128, 253] on div "Attention Deficit Hyperactivity Disorder (ADHD)" at bounding box center [152, 251] width 214 height 20
type input "*****"
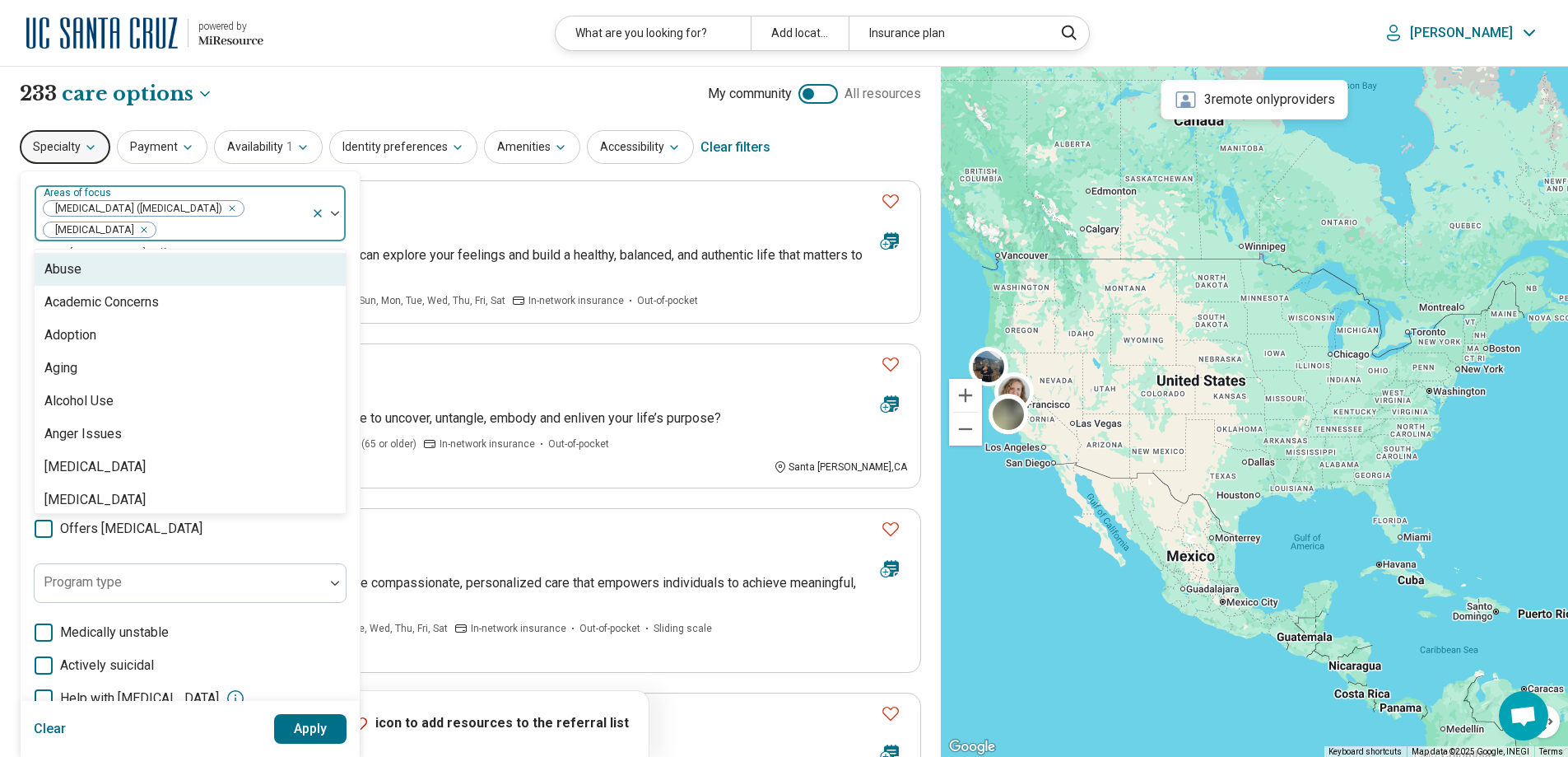
click at [337, 210] on div at bounding box center [328, 213] width 34 height 56
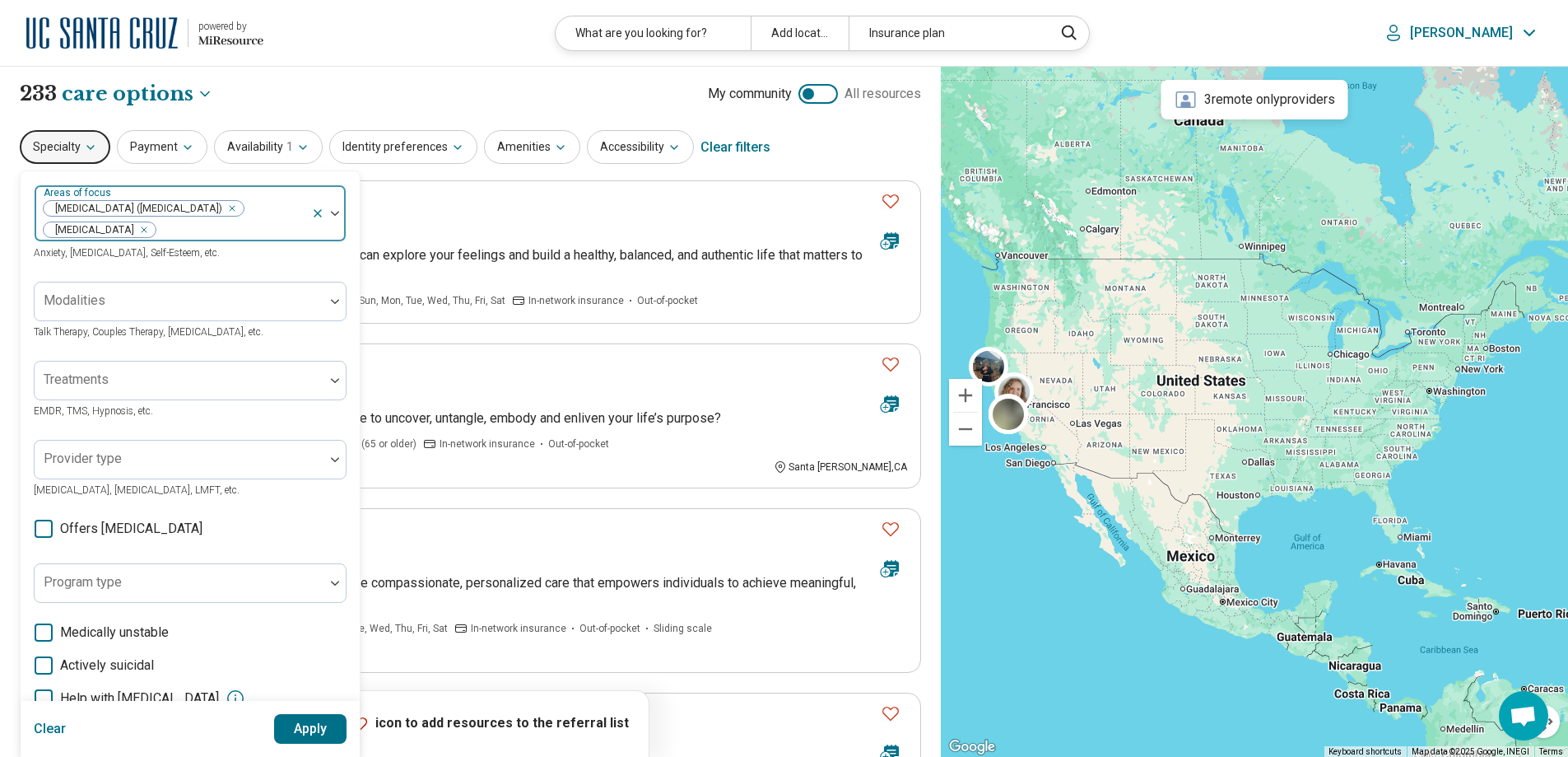
click at [337, 213] on img at bounding box center [335, 213] width 9 height 5
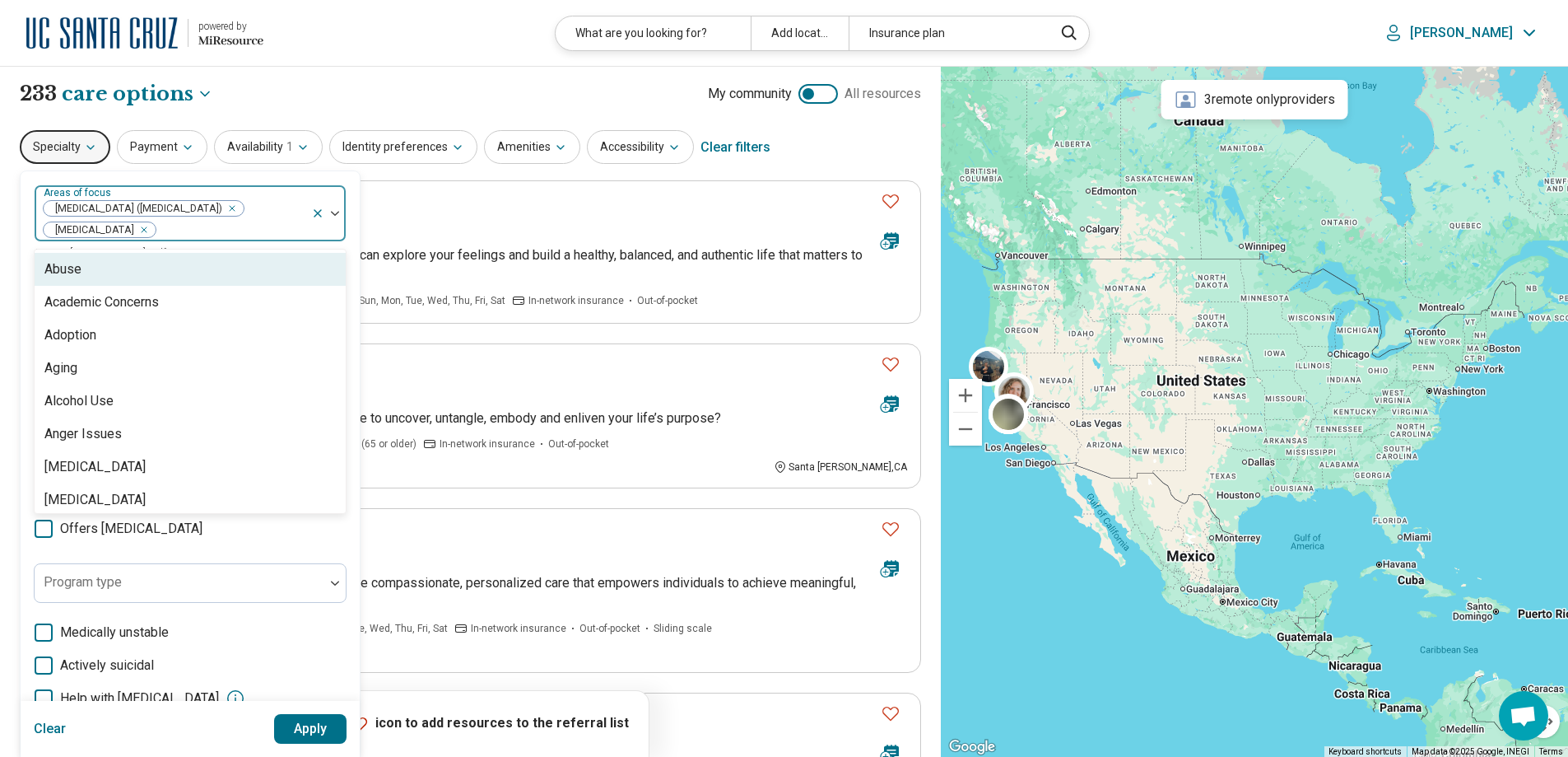
click at [331, 214] on img at bounding box center [335, 213] width 9 height 5
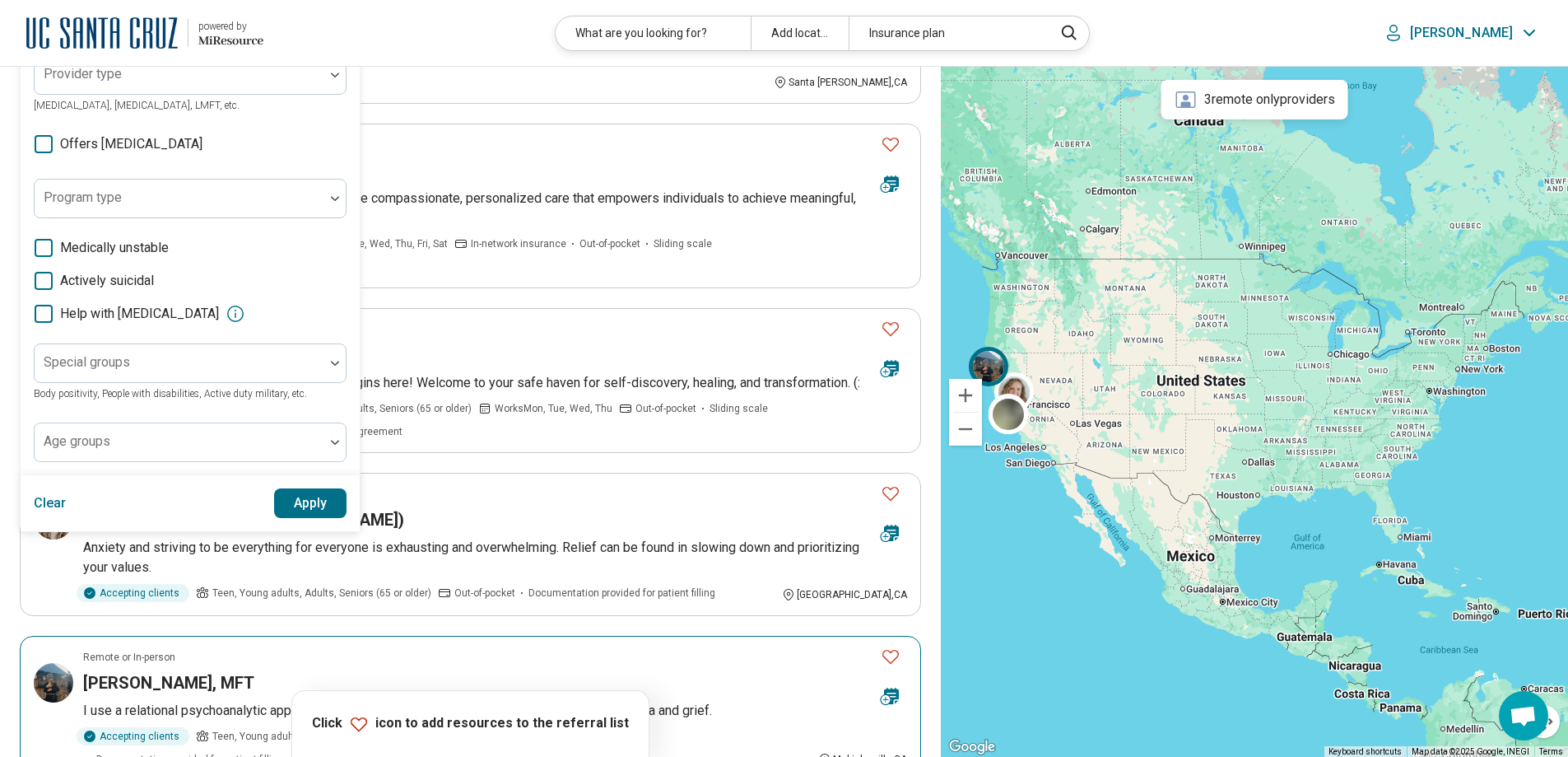
scroll to position [549, 0]
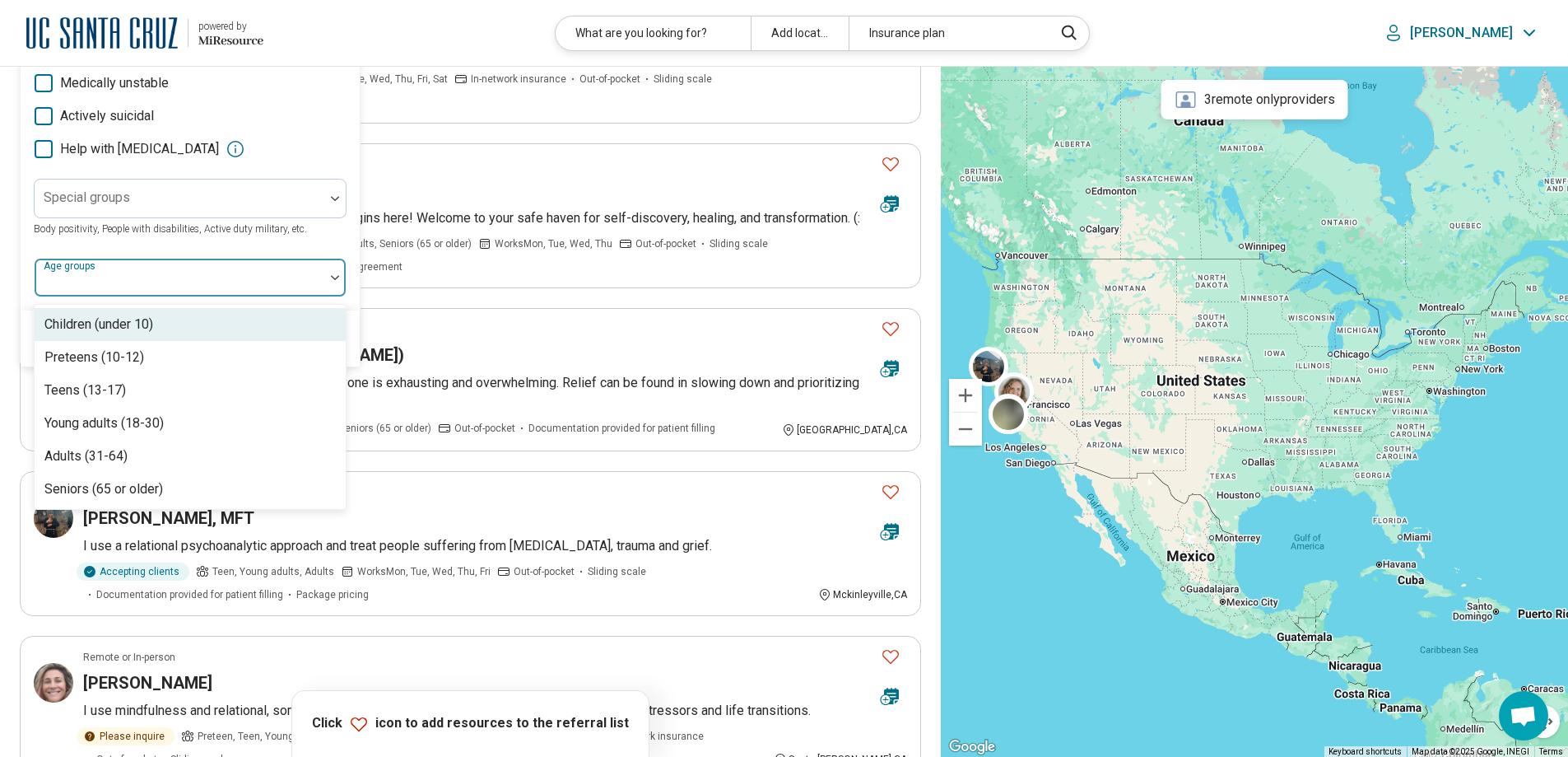
click at [80, 276] on div "Age groups" at bounding box center [190, 278] width 313 height 40
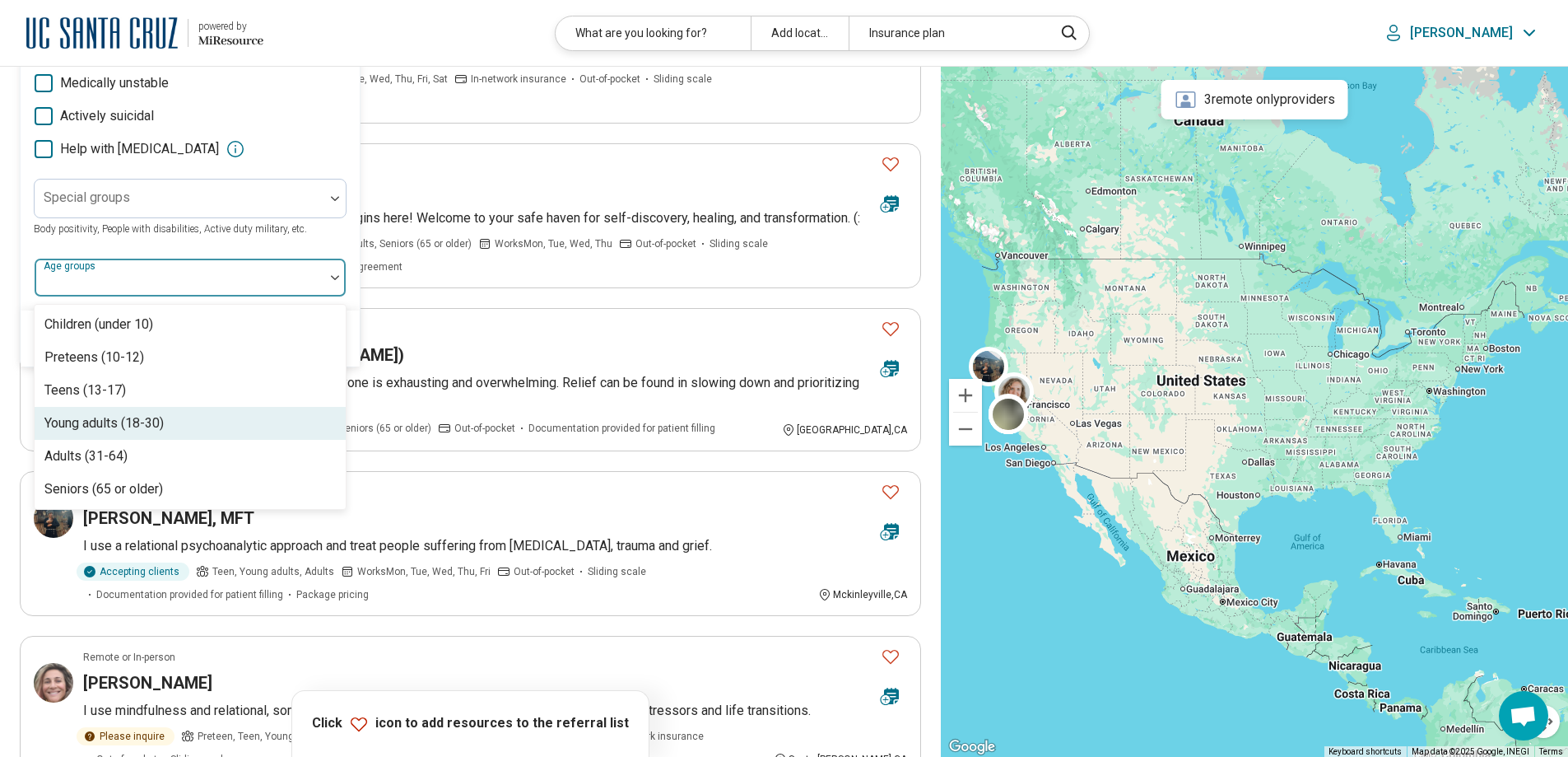
click at [103, 427] on div "Young adults (18-30)" at bounding box center [104, 422] width 119 height 20
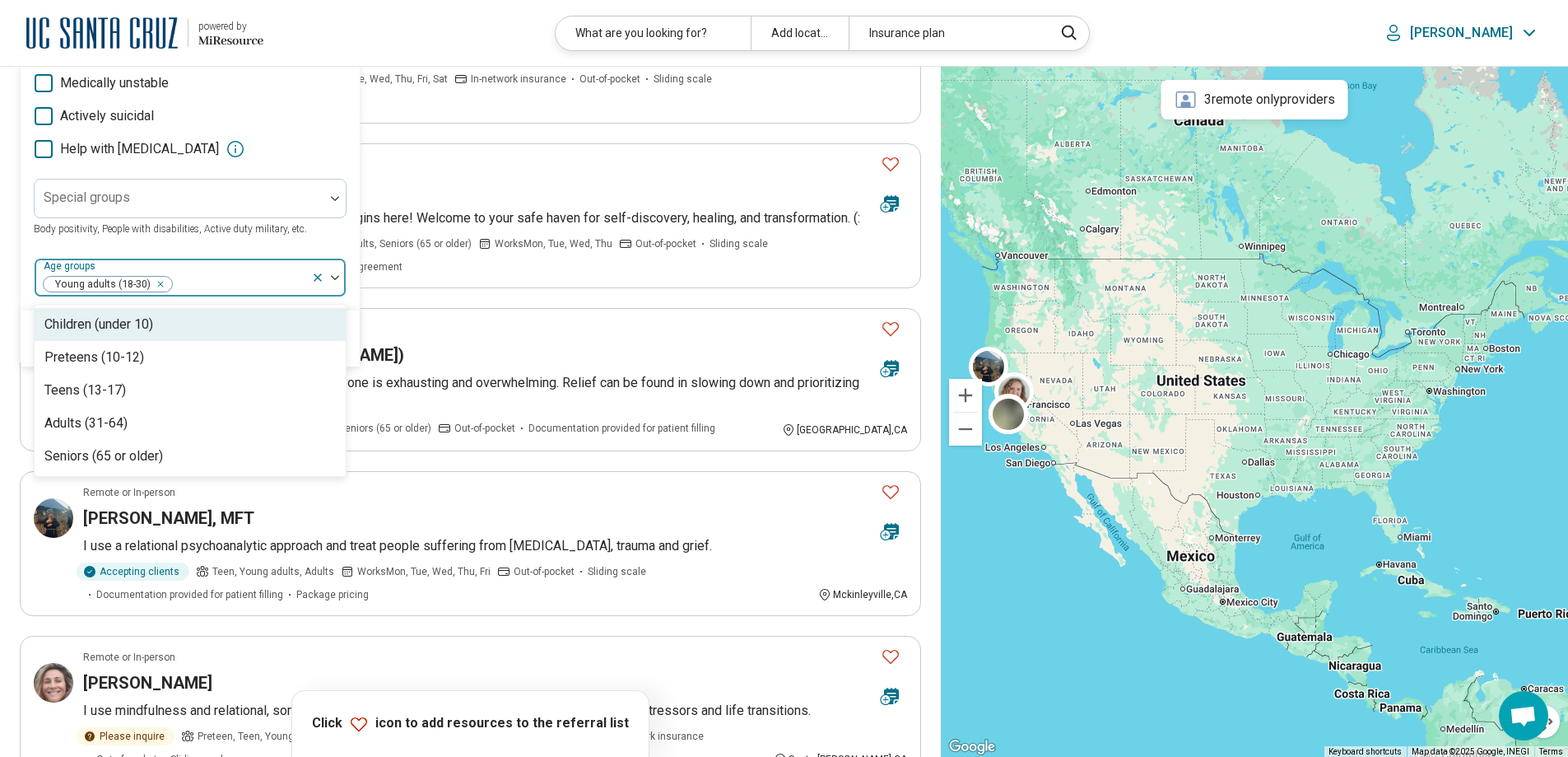
click at [340, 276] on div at bounding box center [334, 278] width 22 height 5
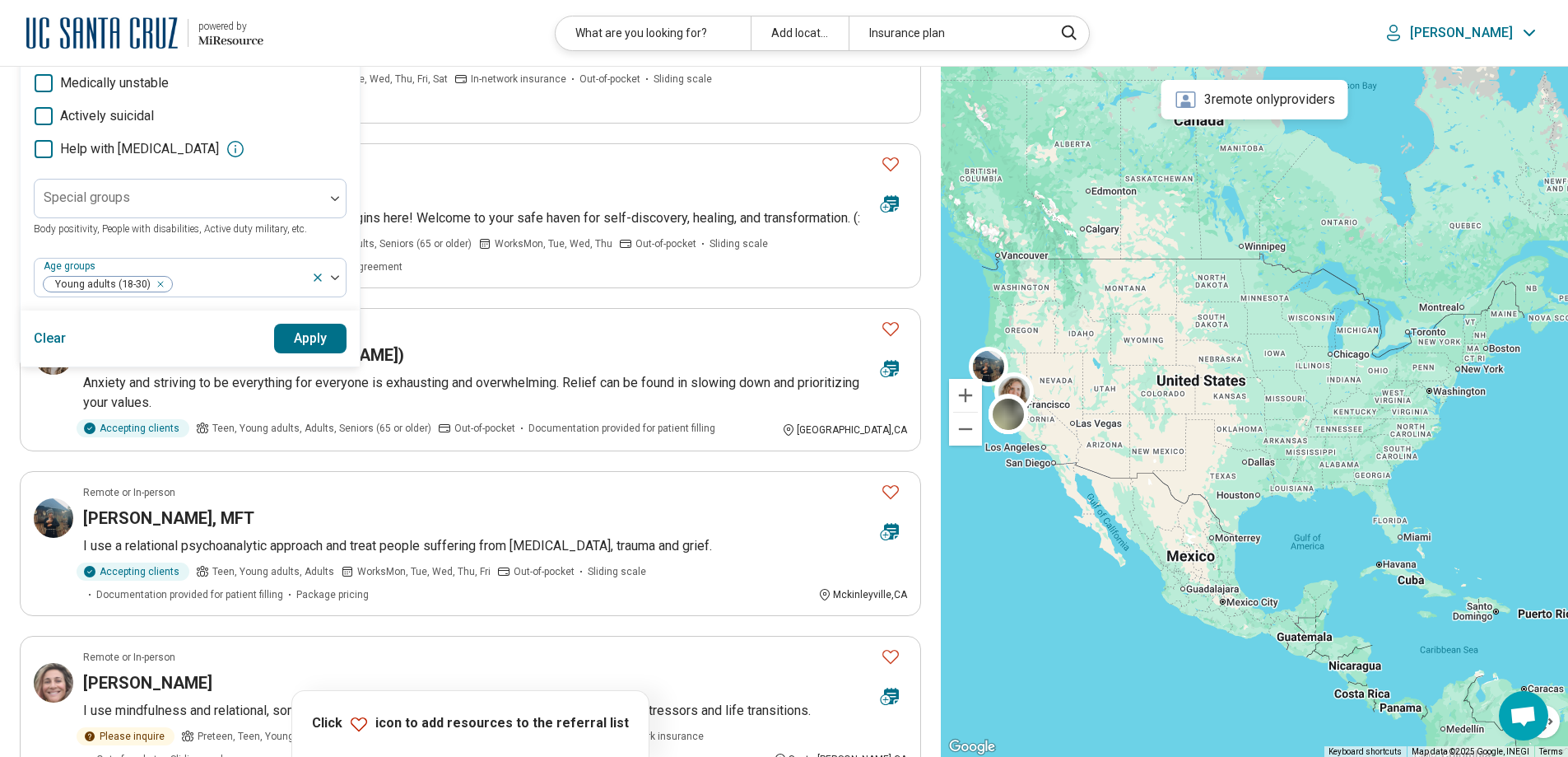
click at [301, 347] on button "Apply" at bounding box center [310, 338] width 73 height 29
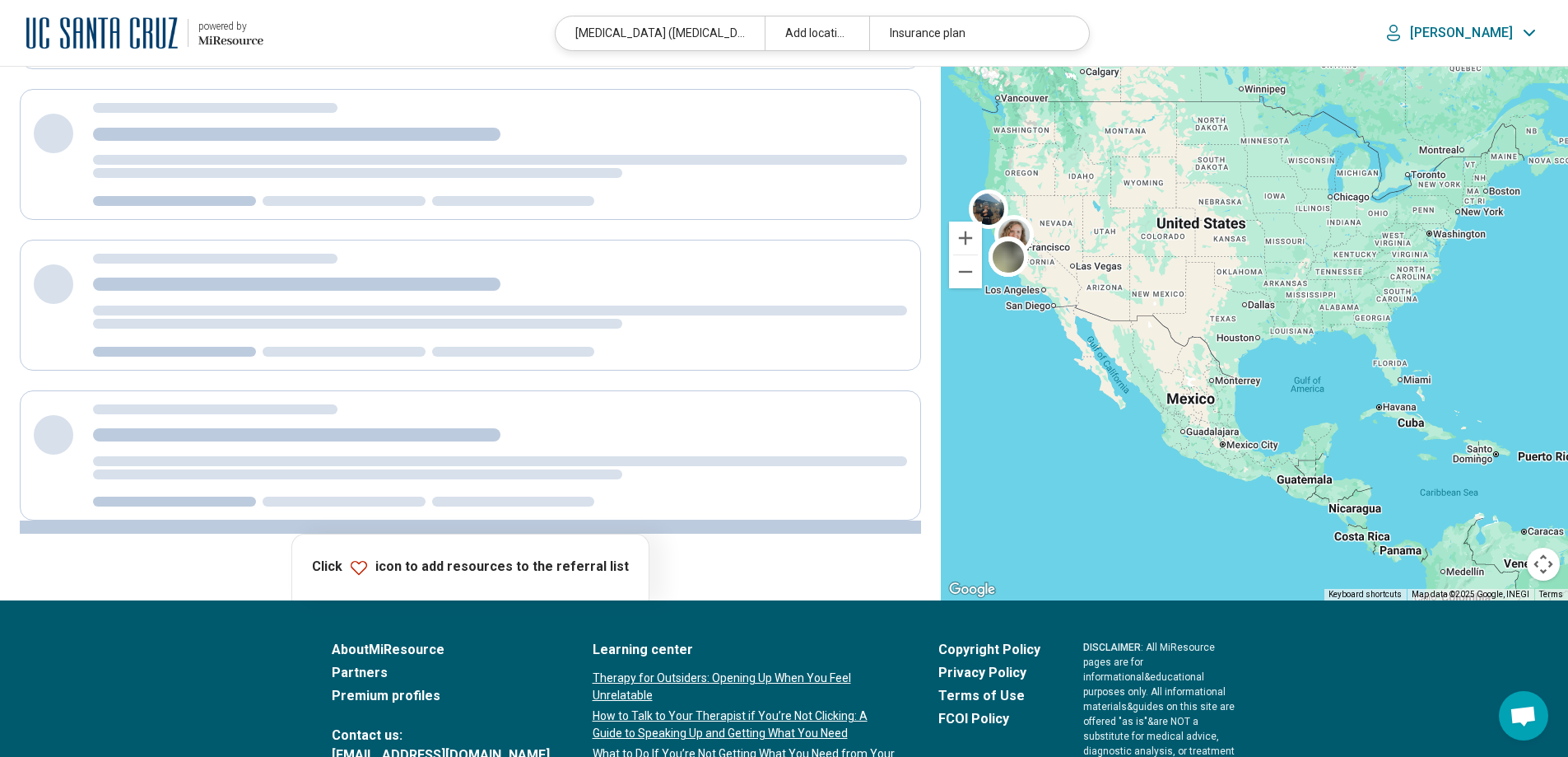
scroll to position [0, 0]
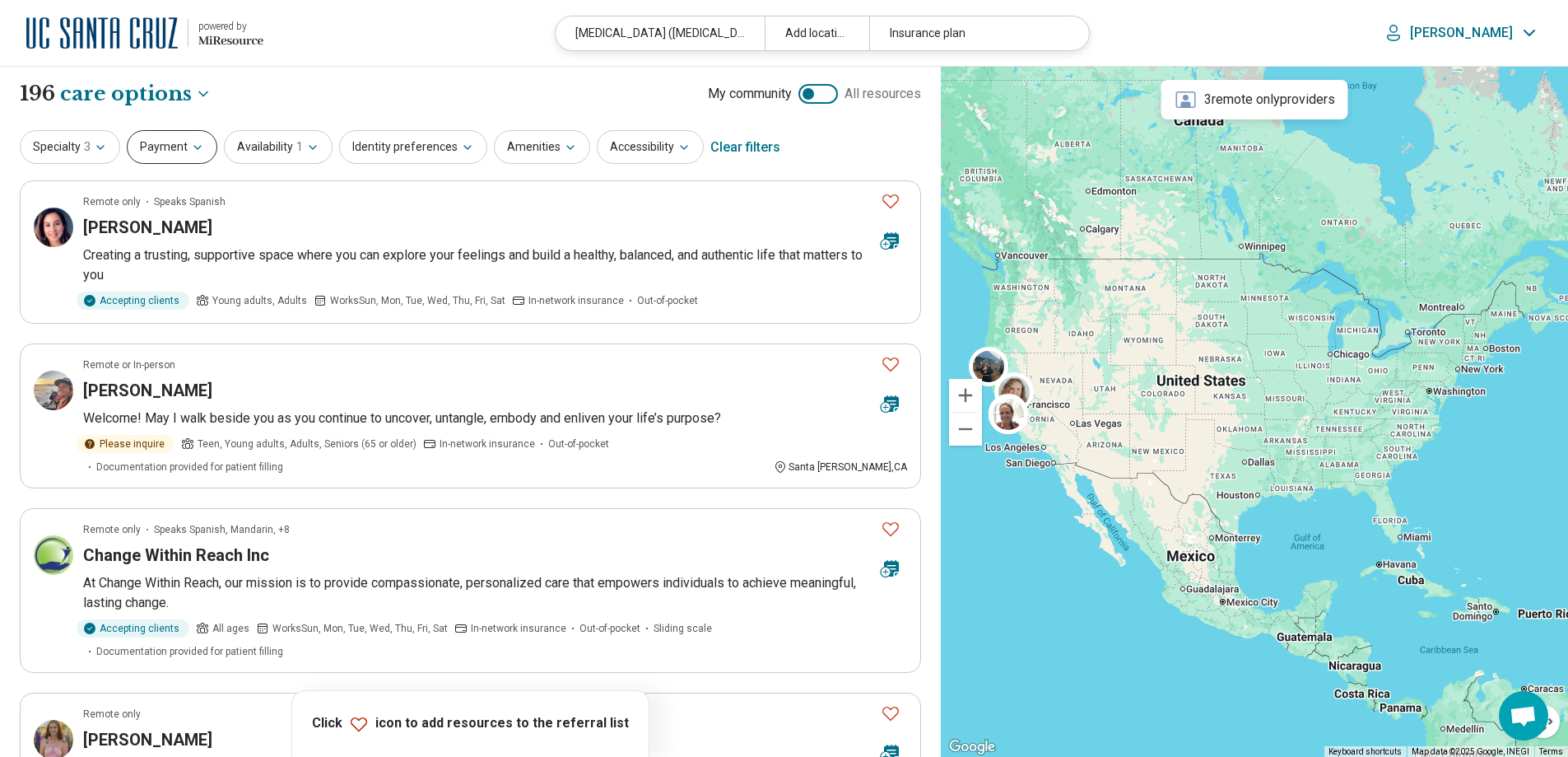
click at [159, 153] on button "Payment" at bounding box center [172, 147] width 91 height 34
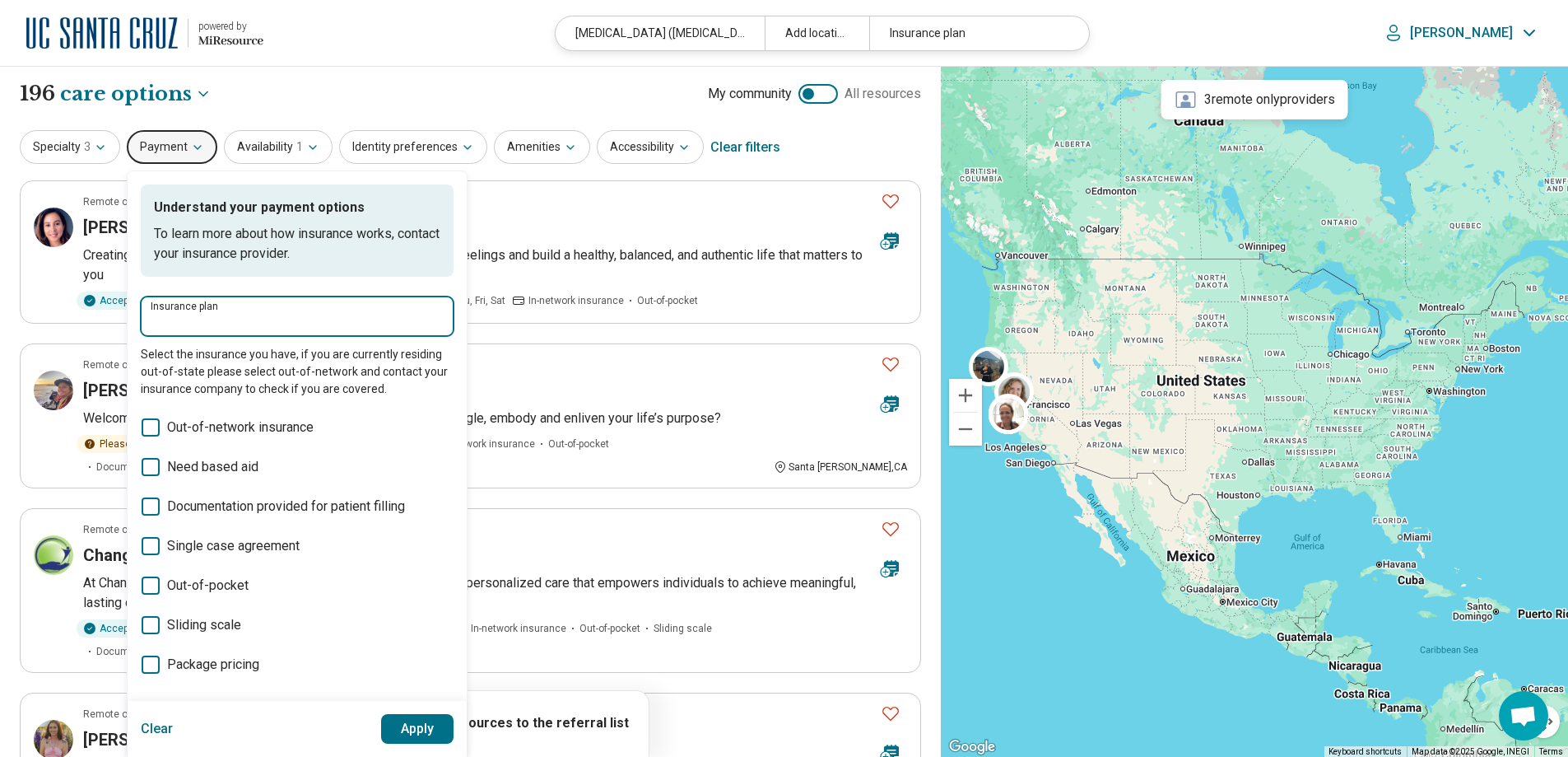
click at [191, 317] on input "Insurance plan" at bounding box center [297, 322] width 293 height 20
click at [196, 367] on div "UCSC Student Insurance" at bounding box center [226, 366] width 173 height 33
type input "**********"
click at [274, 149] on button "Availability 1" at bounding box center [278, 147] width 109 height 34
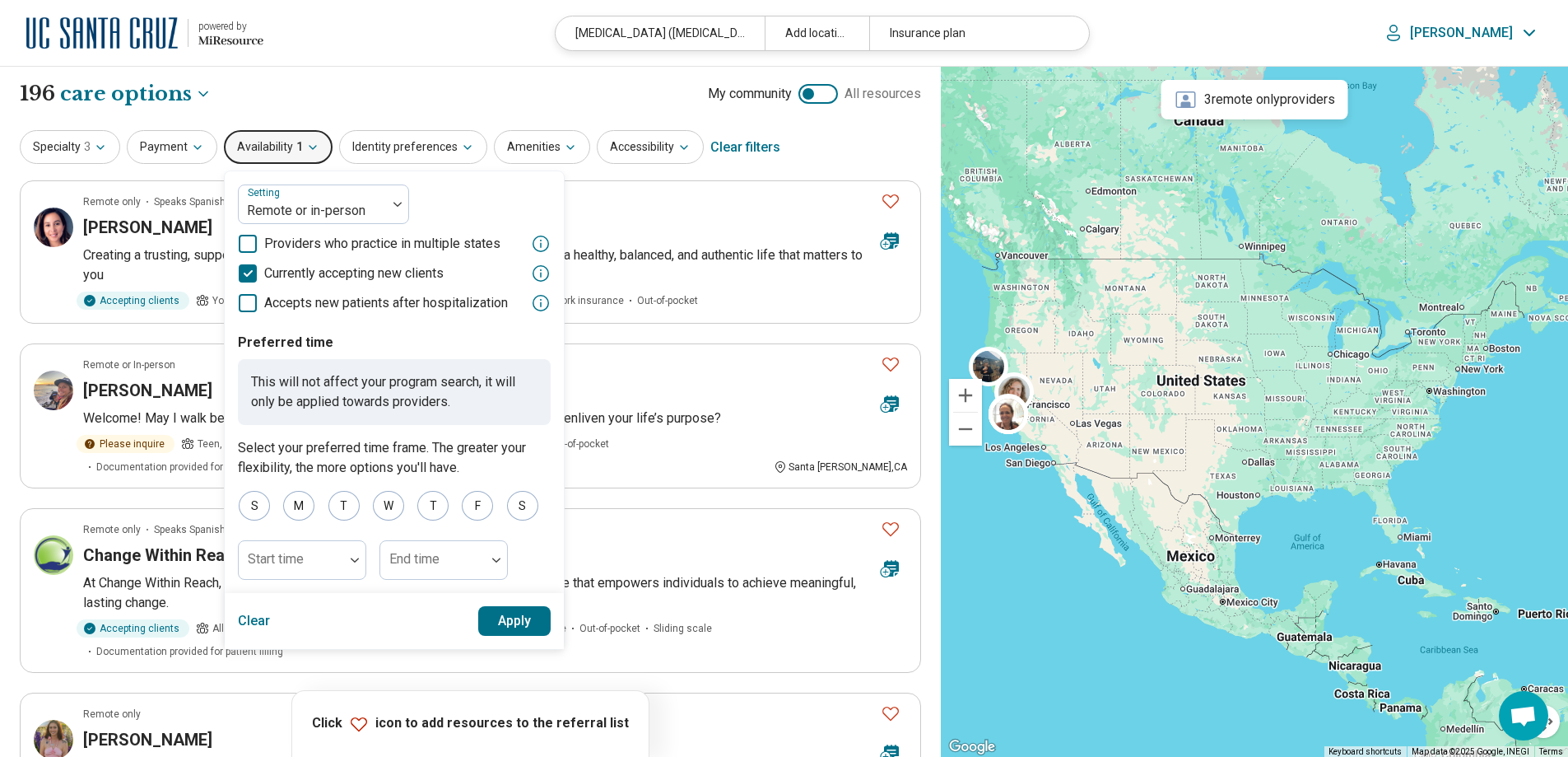
click at [521, 622] on button "Apply" at bounding box center [515, 621] width 73 height 29
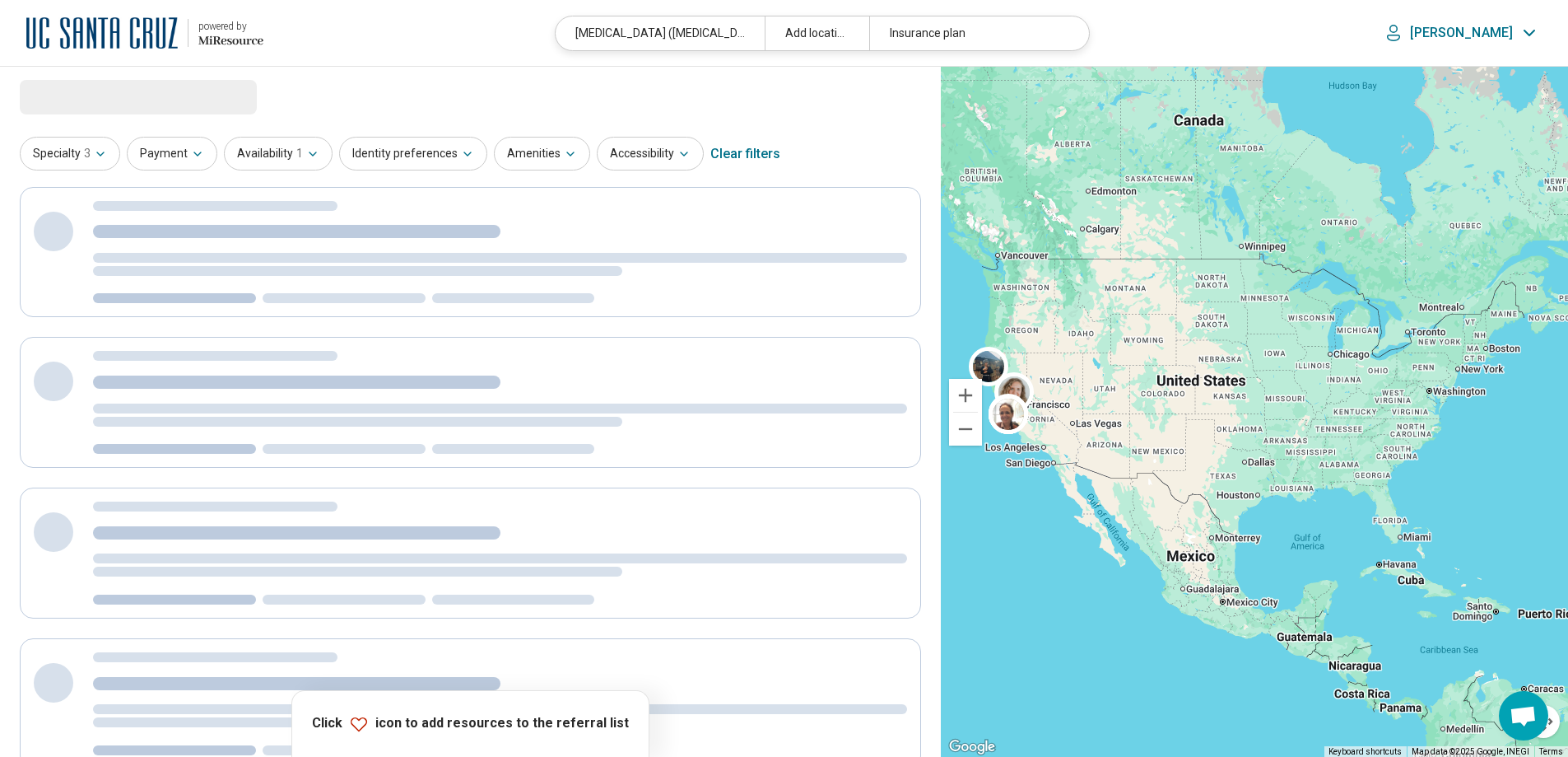
select select "***"
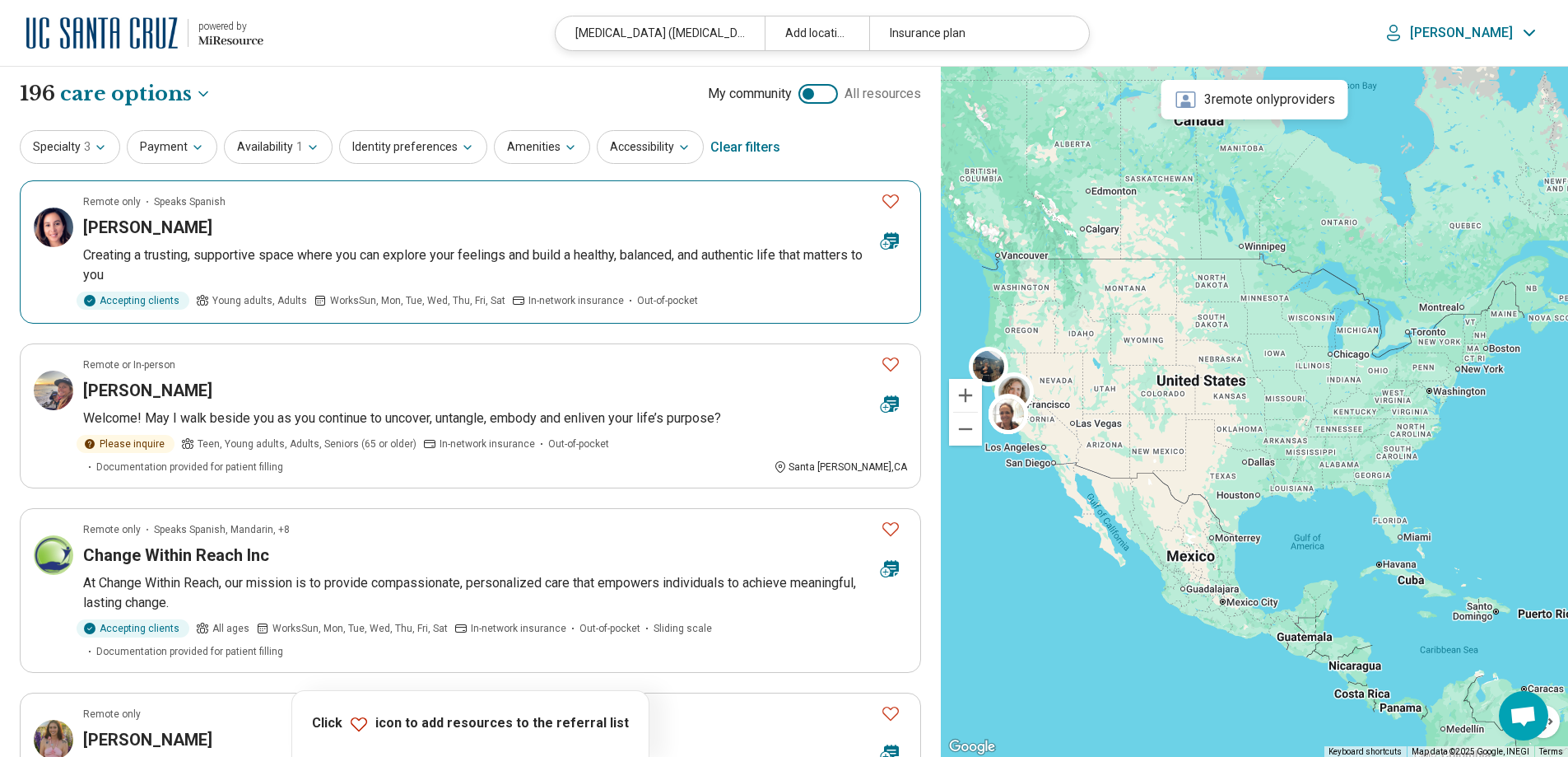
click at [893, 197] on icon "Favorite" at bounding box center [890, 201] width 20 height 20
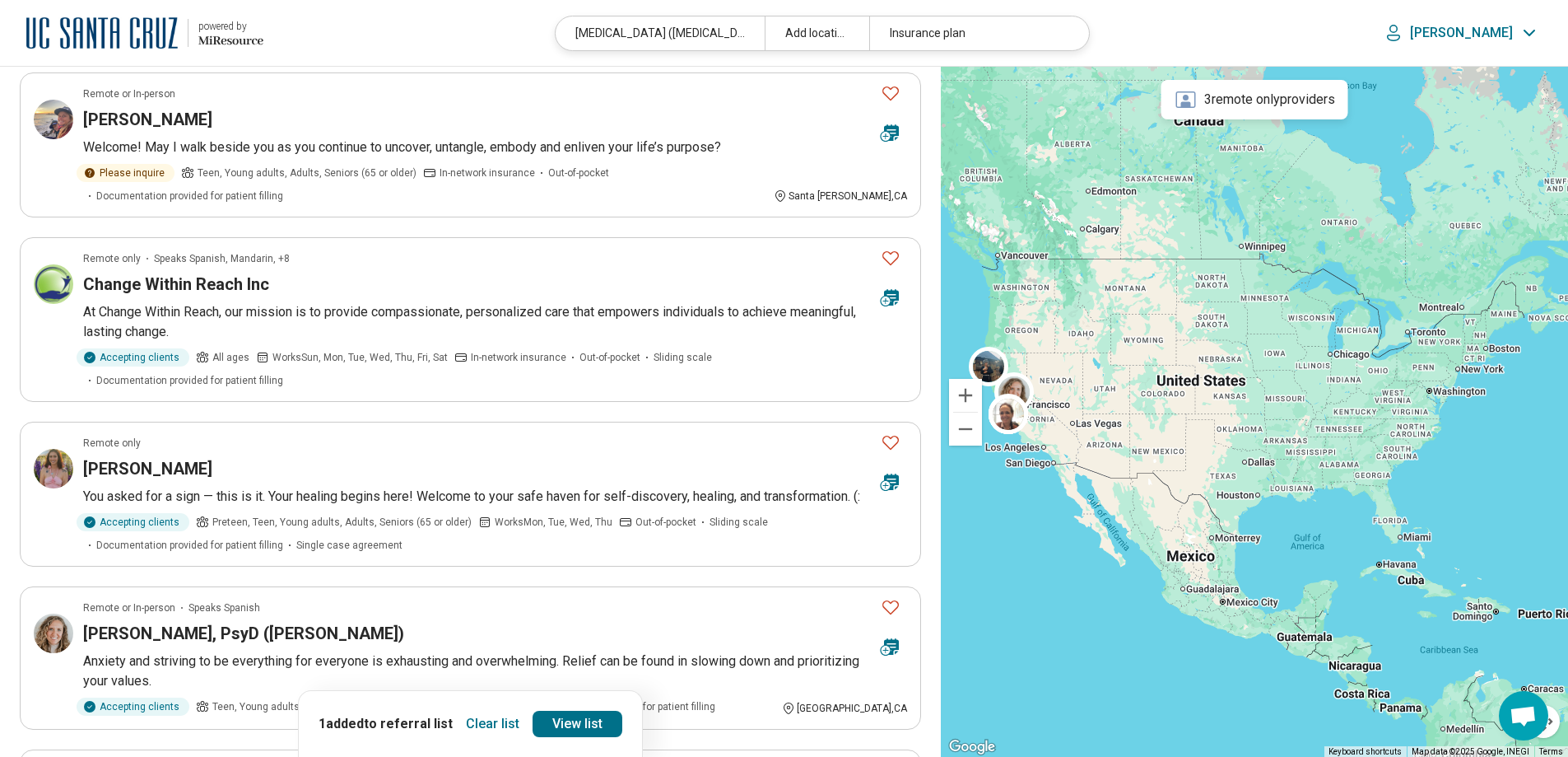
scroll to position [274, 0]
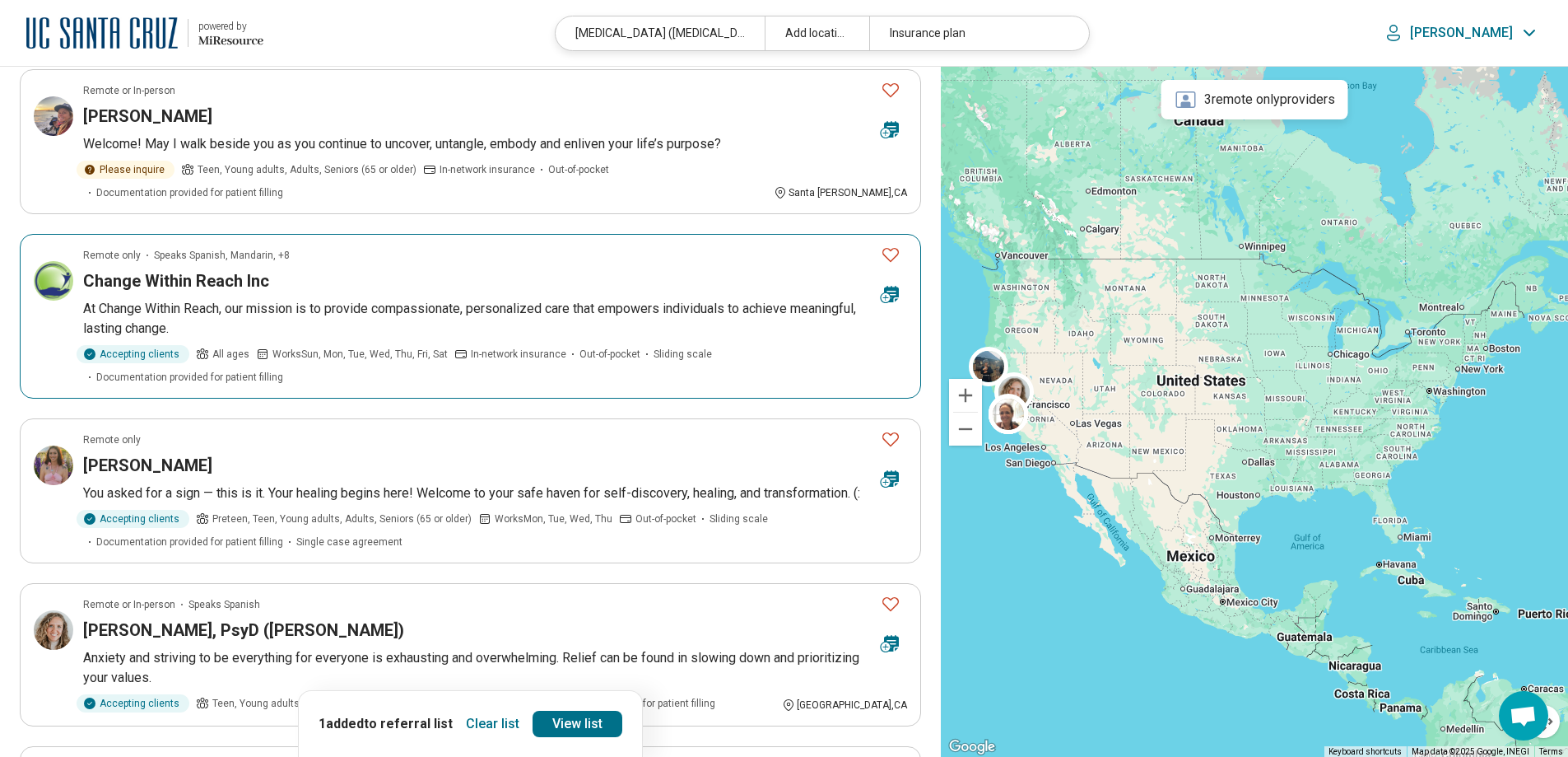
click at [894, 245] on icon "Favorite" at bounding box center [890, 254] width 20 height 20
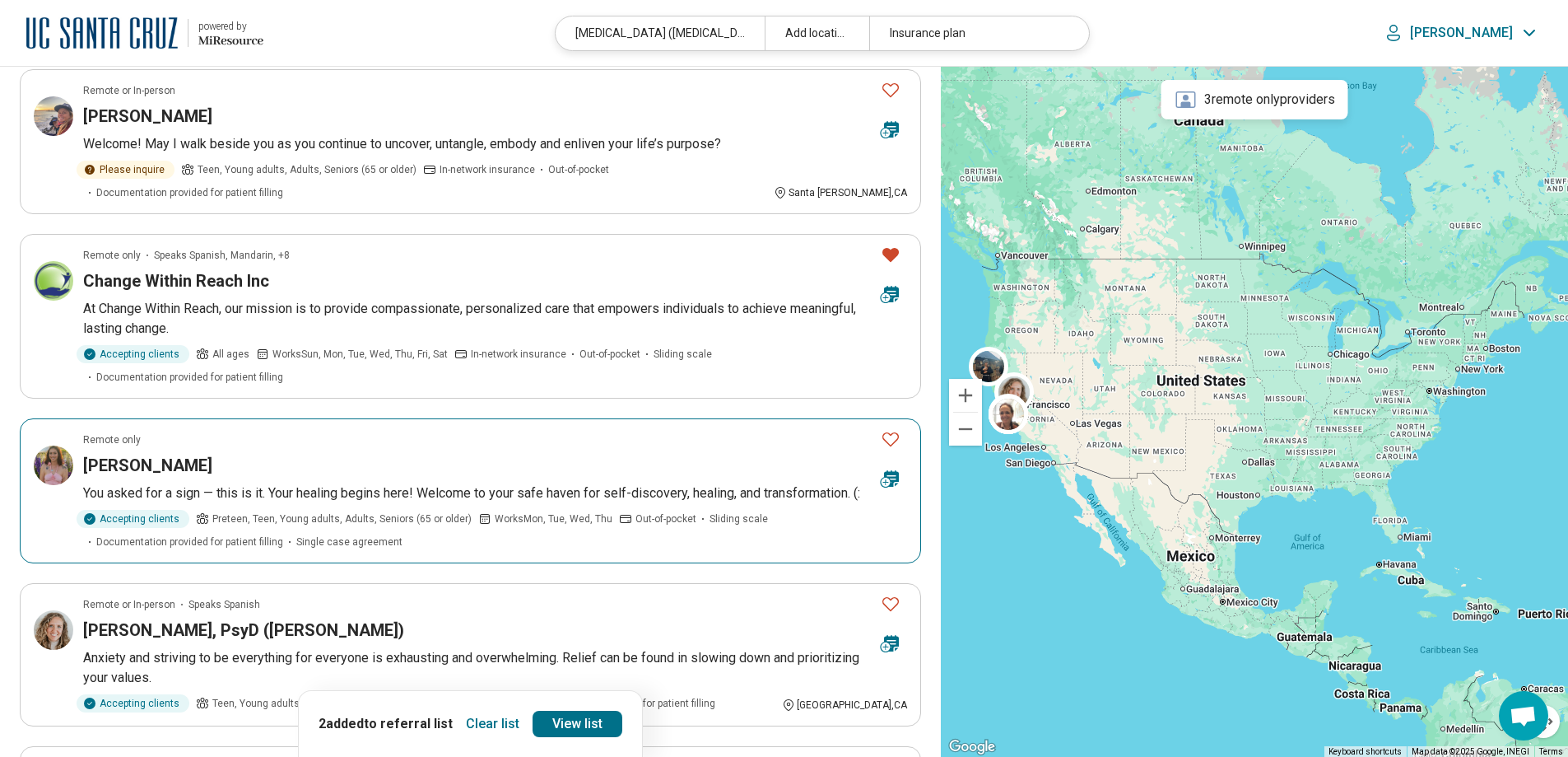
click at [891, 429] on icon "Favorite" at bounding box center [890, 439] width 20 height 20
click at [885, 432] on icon "Favorite" at bounding box center [890, 439] width 16 height 14
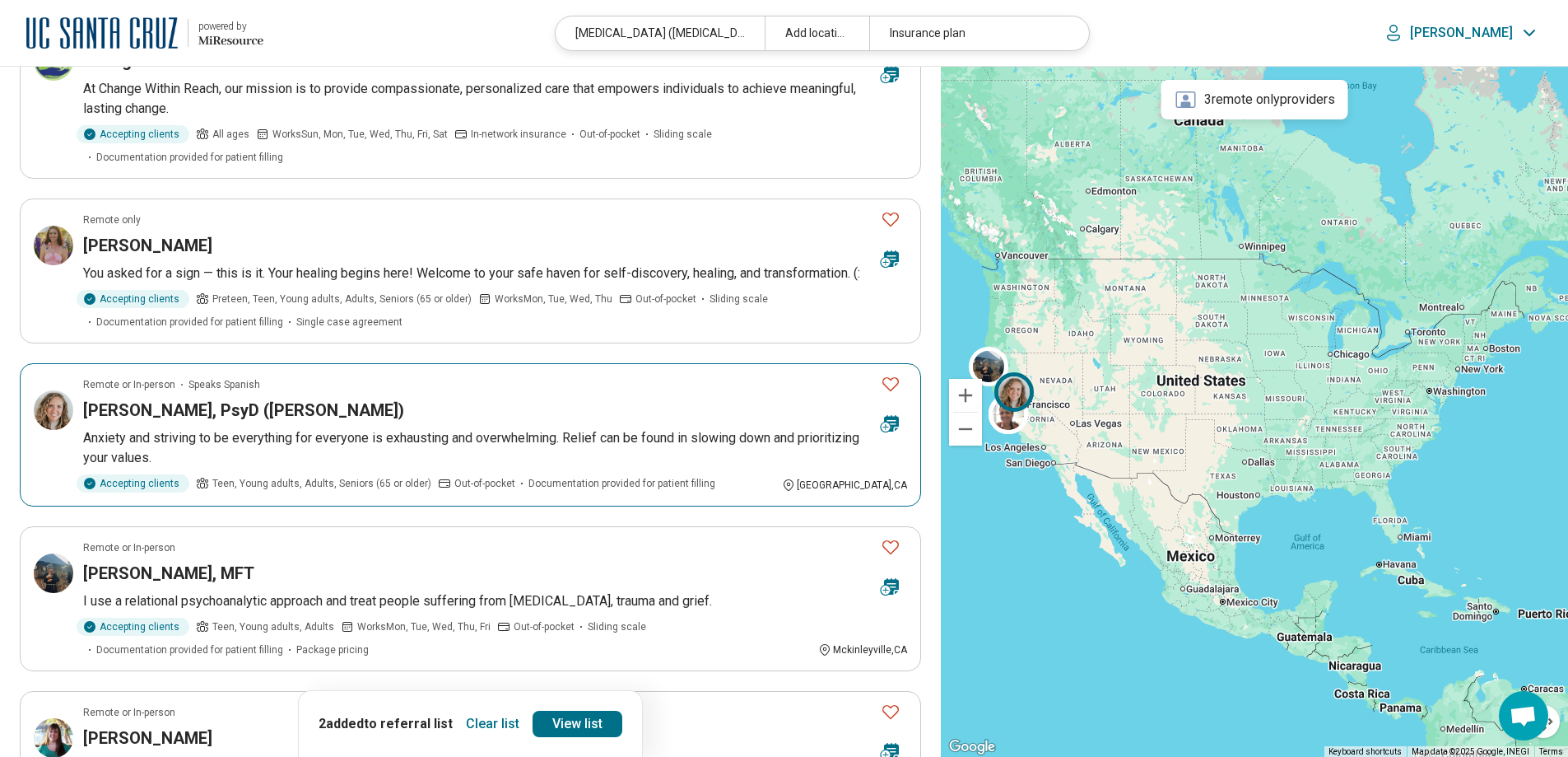
scroll to position [714, 0]
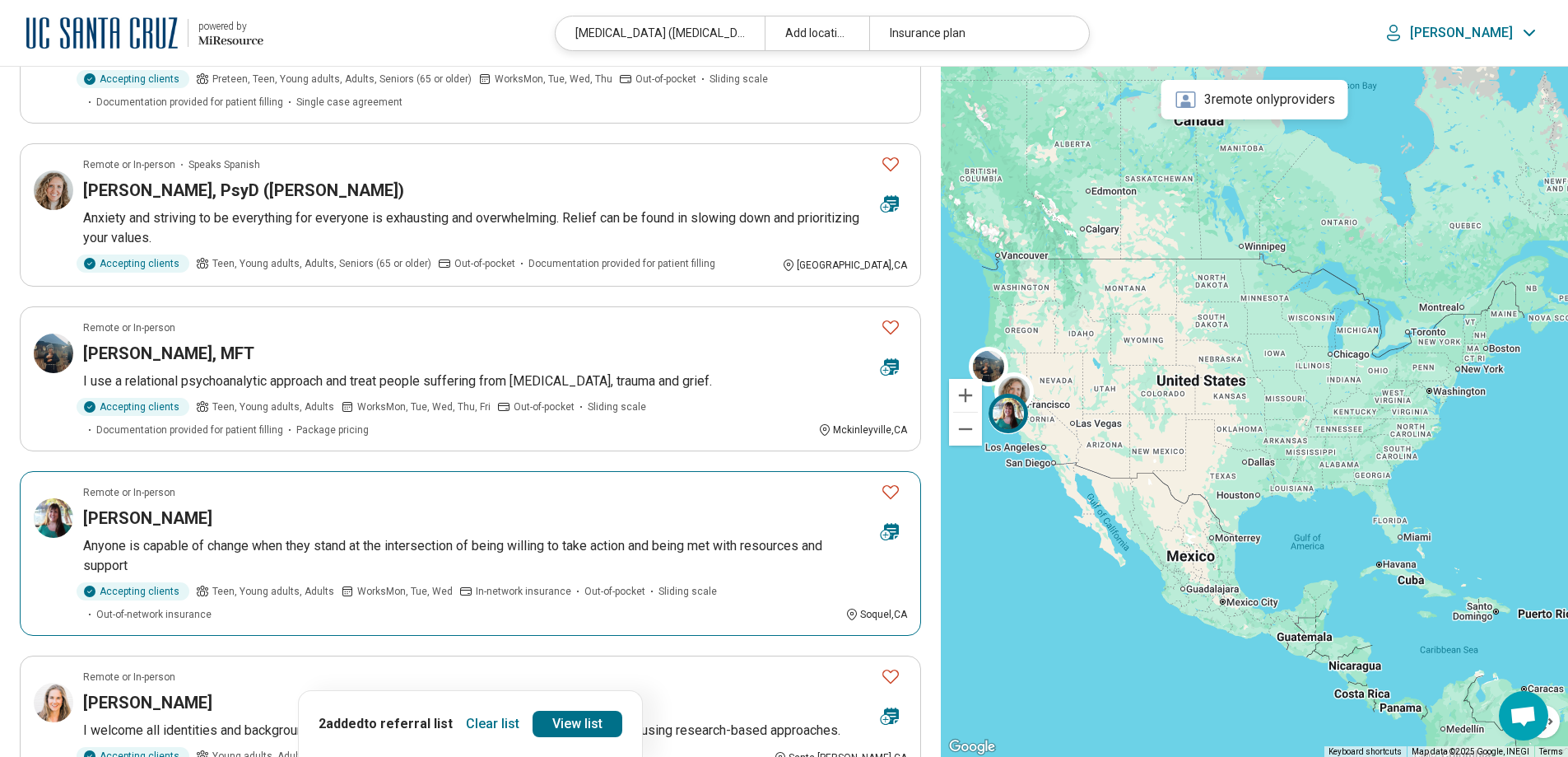
click at [881, 482] on icon "Favorite" at bounding box center [890, 491] width 20 height 20
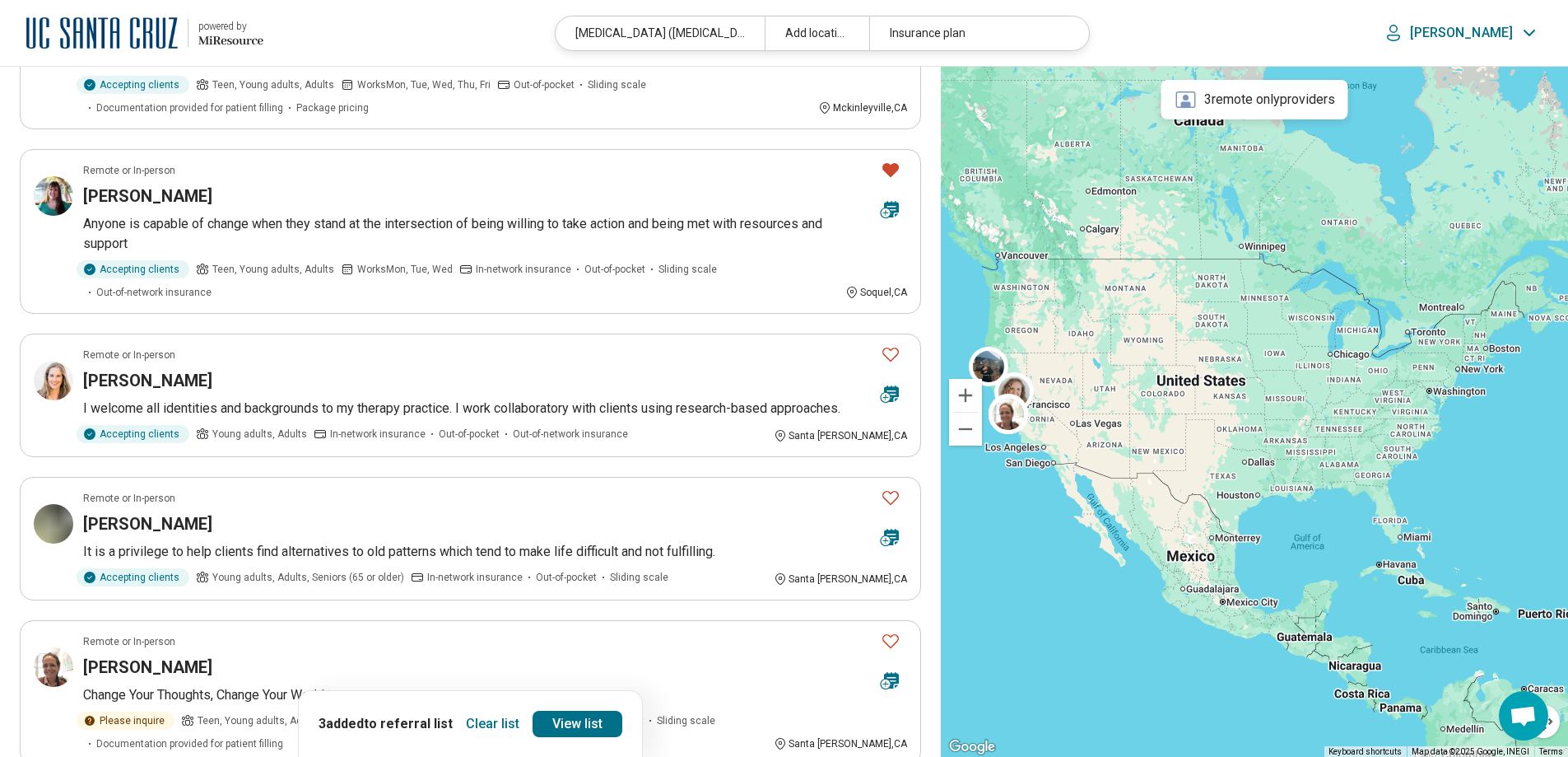
scroll to position [1043, 0]
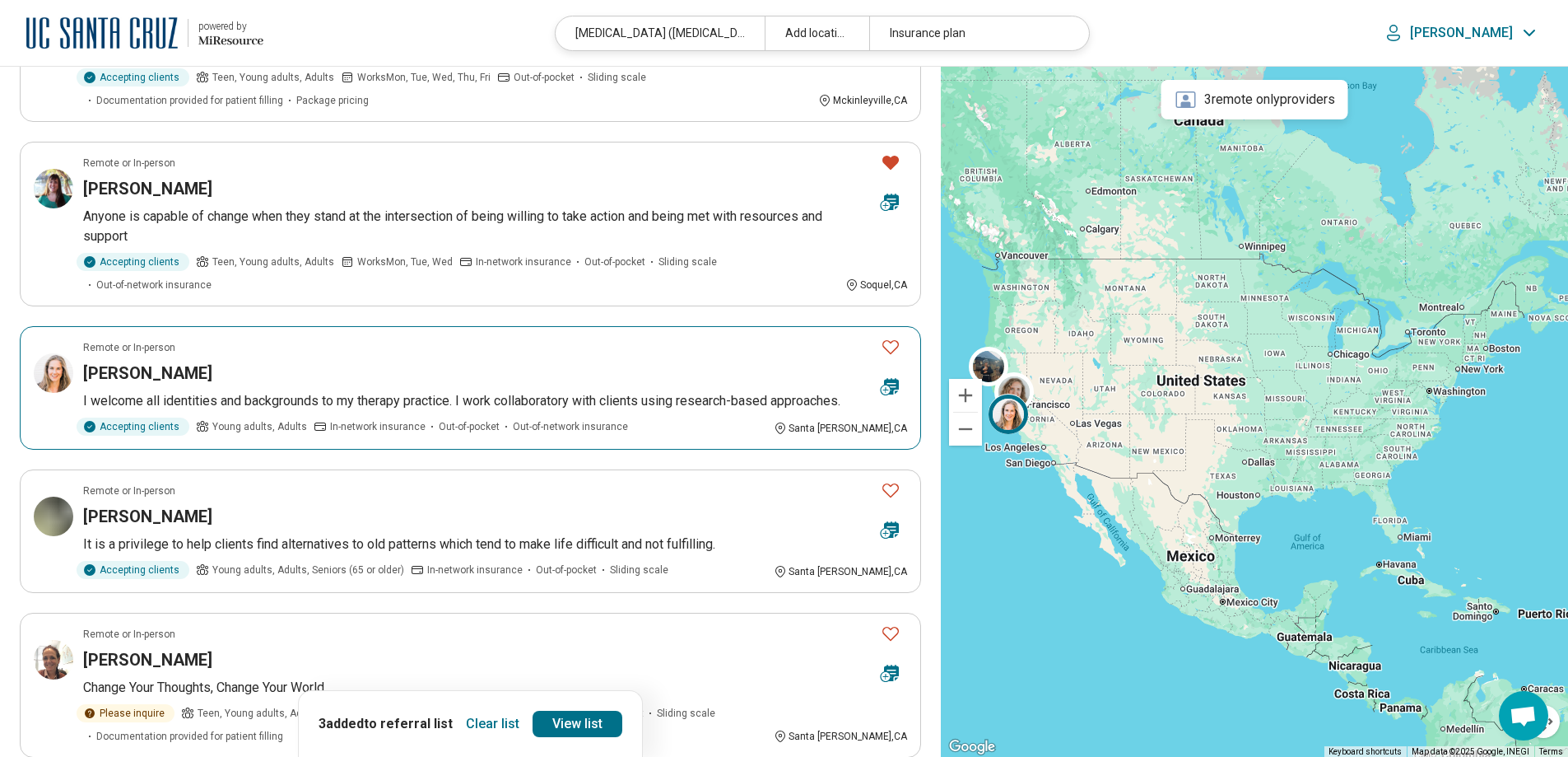
click at [892, 337] on icon "Favorite" at bounding box center [890, 347] width 20 height 20
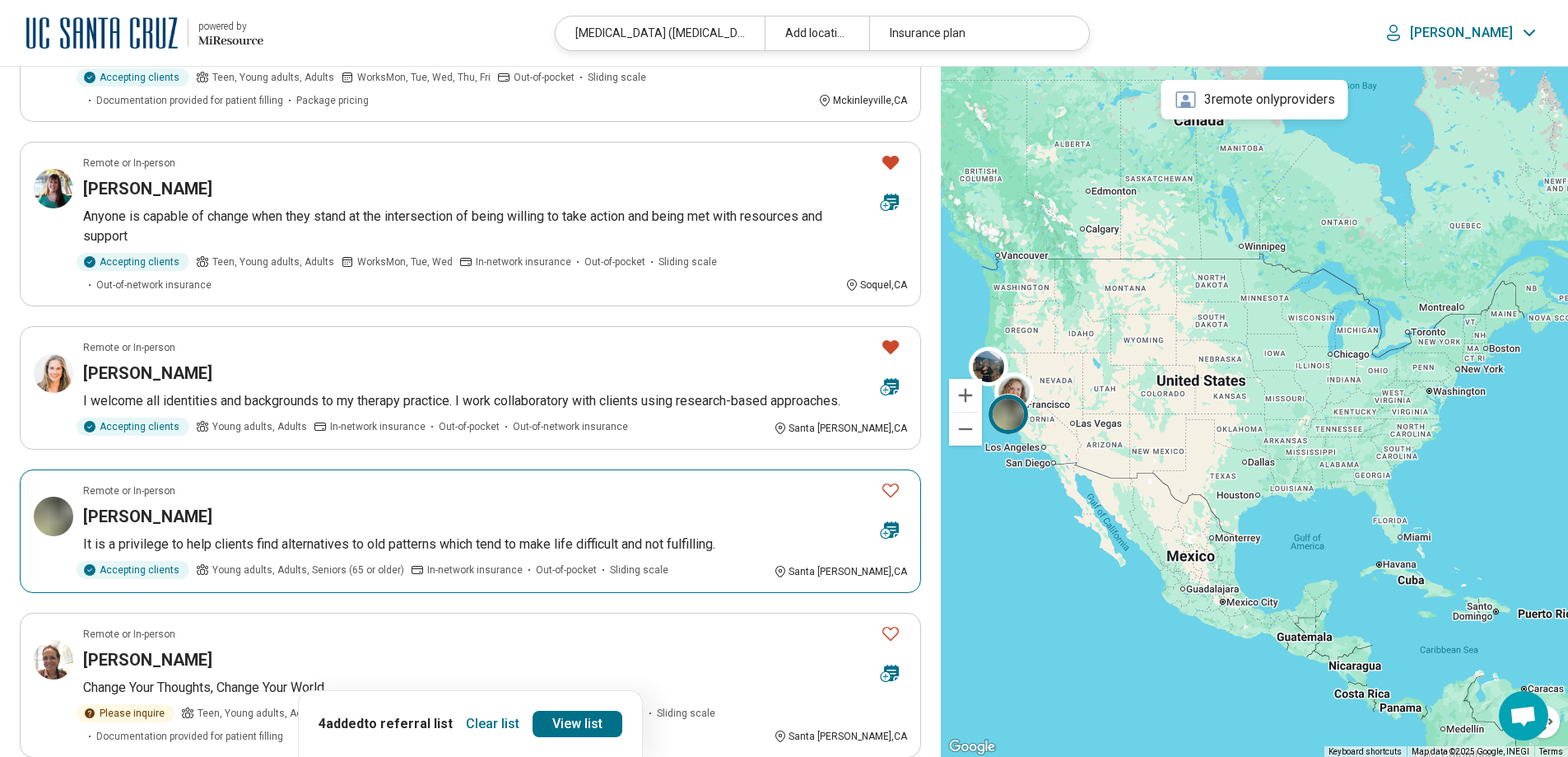
click at [888, 480] on icon "Favorite" at bounding box center [890, 490] width 20 height 20
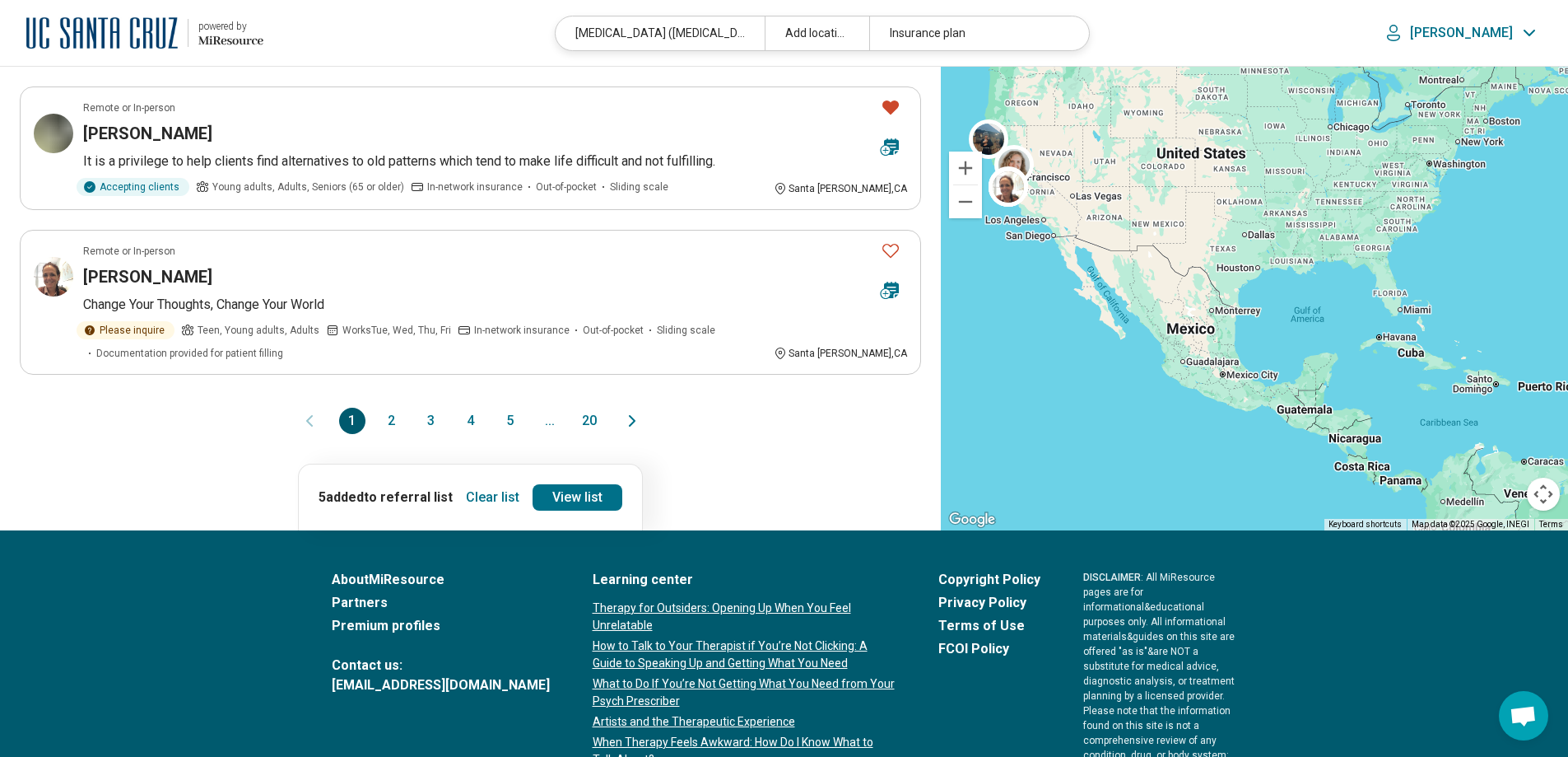
scroll to position [1427, 0]
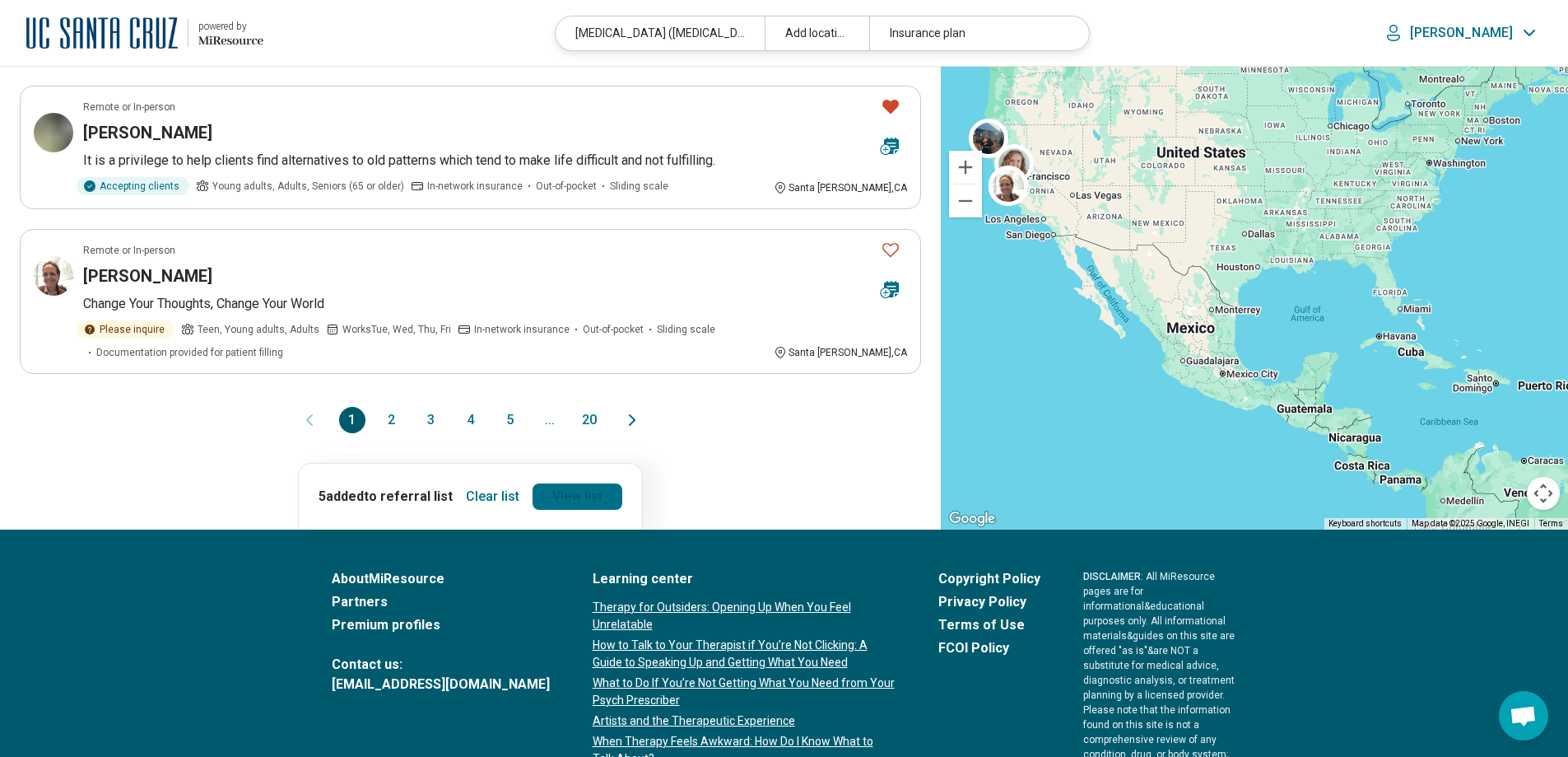
click at [565, 484] on link "View list" at bounding box center [578, 497] width 90 height 27
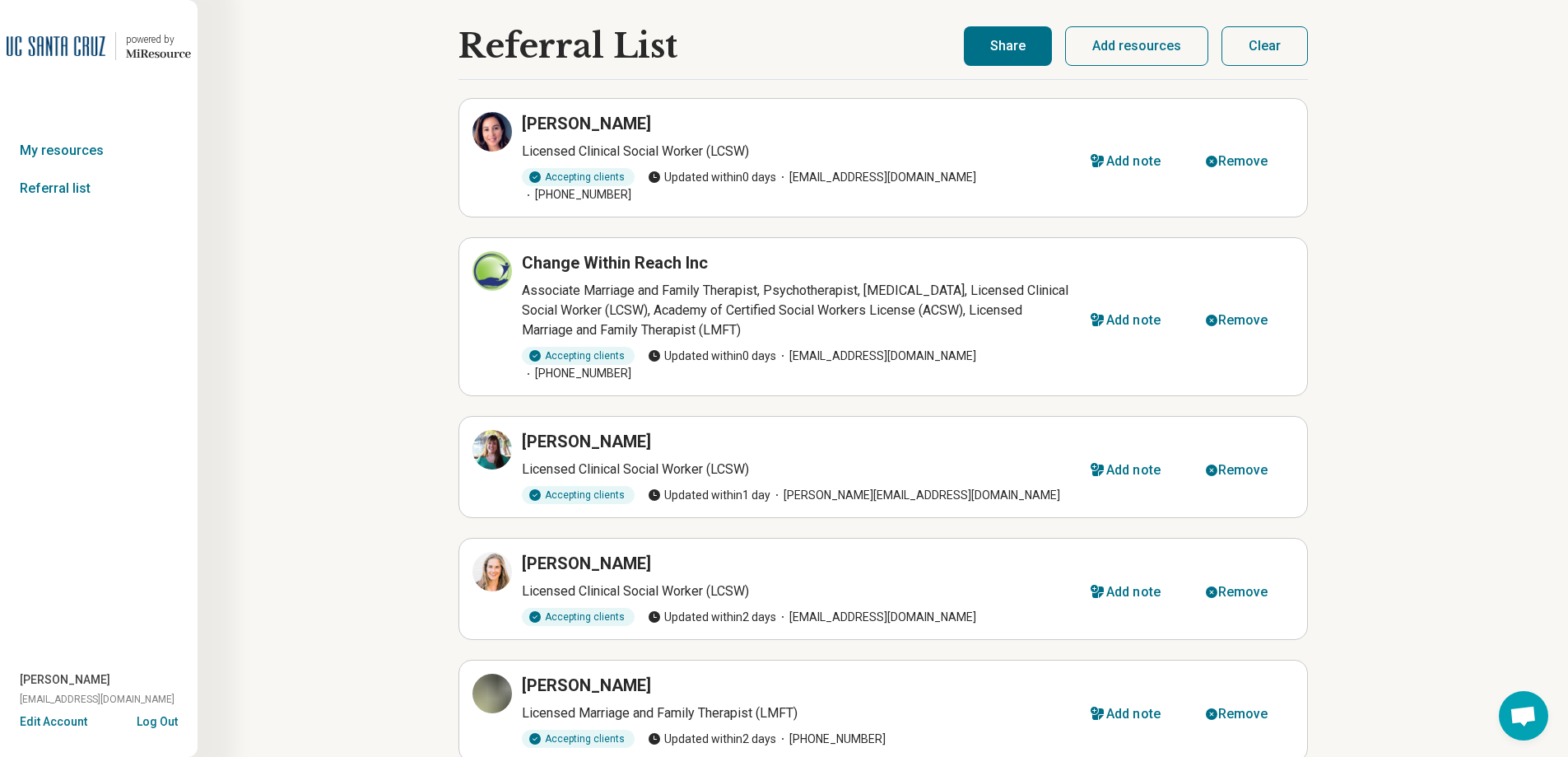
click at [1016, 49] on button "Share" at bounding box center [1008, 47] width 88 height 40
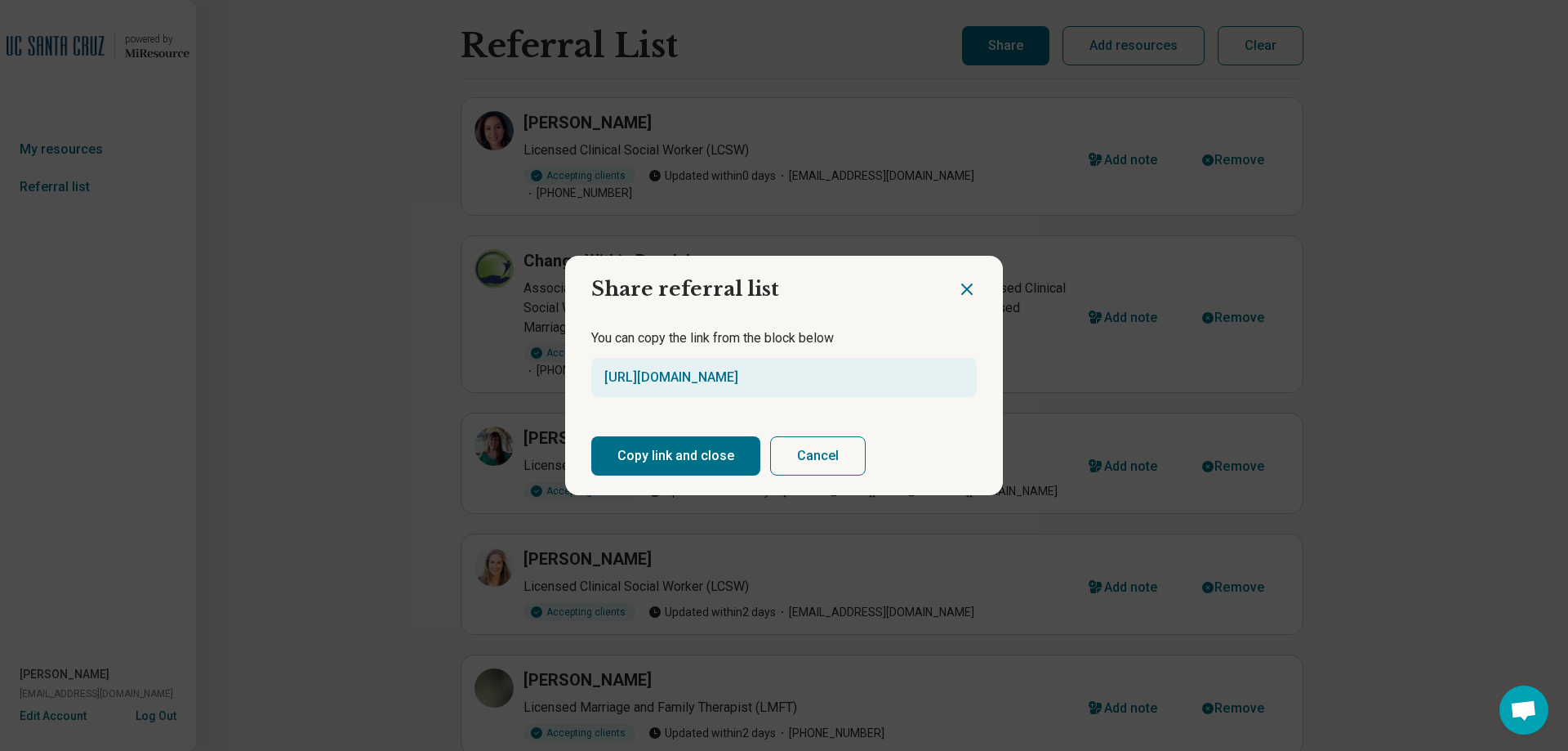
click at [697, 446] on button "Copy link and close" at bounding box center [676, 456] width 169 height 39
